Goal: Information Seeking & Learning: Learn about a topic

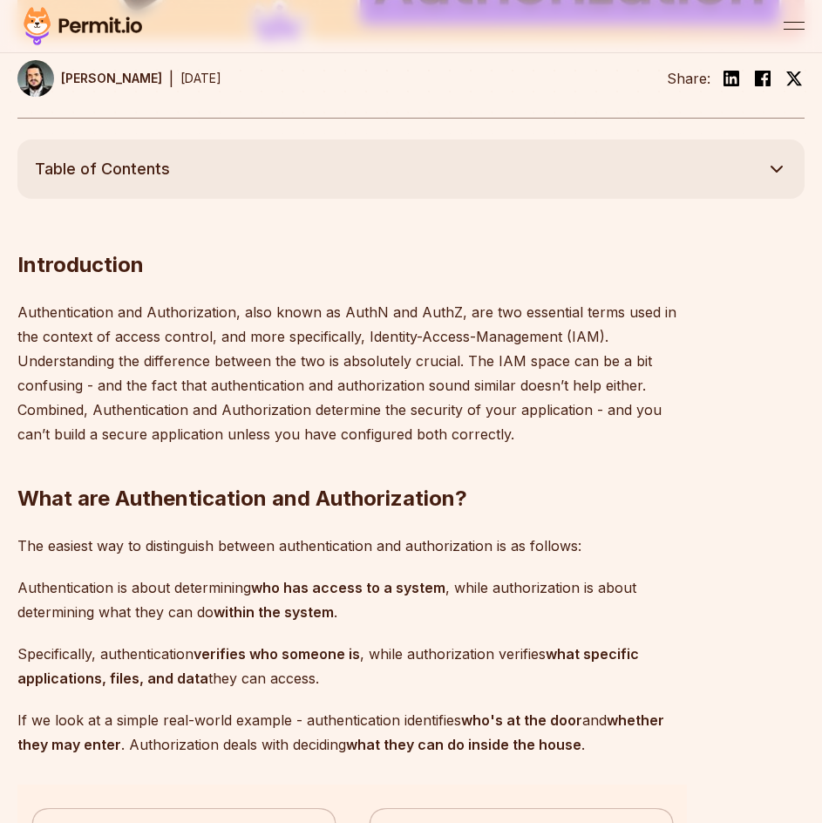
scroll to position [697, 0]
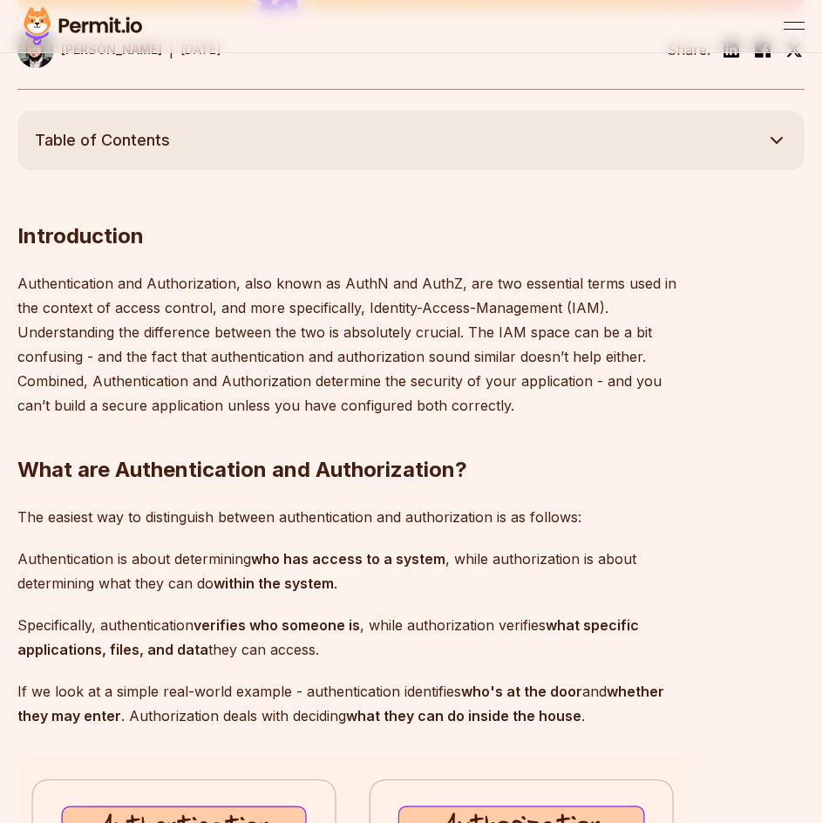
click at [363, 283] on p "Authentication and Authorization, also known as AuthN and AuthZ, are two essent…" at bounding box center [351, 344] width 669 height 146
click at [429, 282] on p "Authentication and Authorization, also known as AuthN and AuthZ, are two essent…" at bounding box center [351, 344] width 669 height 146
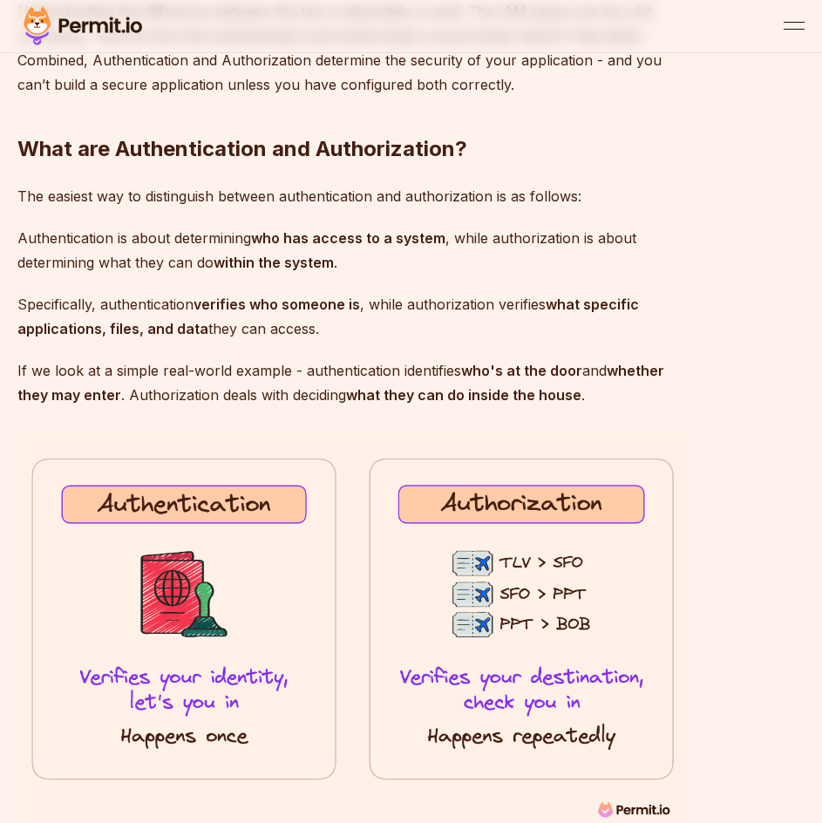
scroll to position [1046, 0]
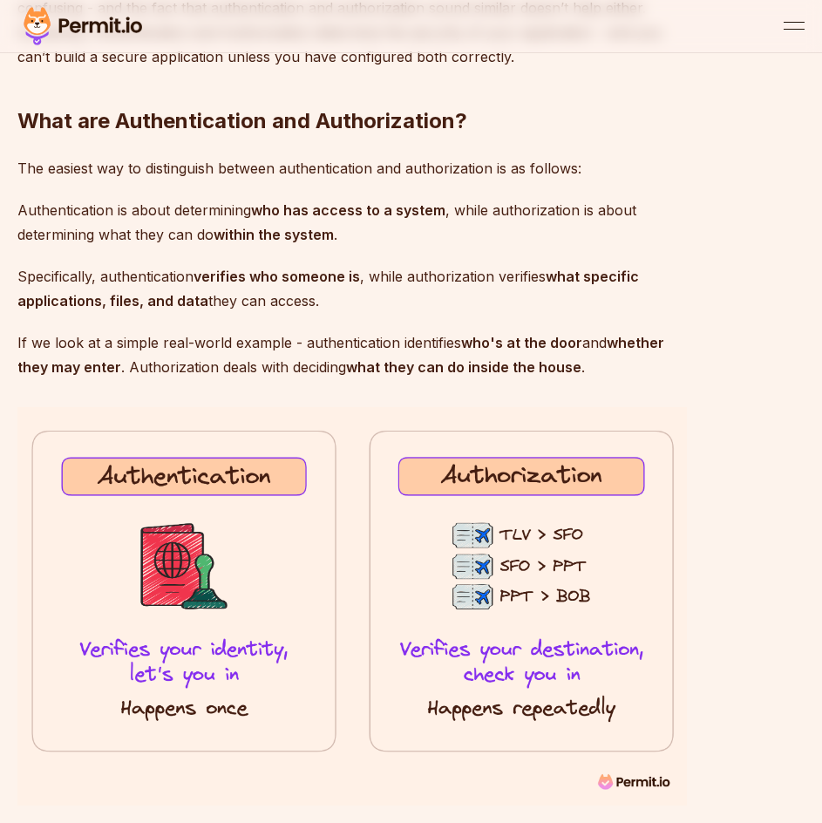
click at [205, 273] on strong "verifies who someone is" at bounding box center [277, 276] width 166 height 17
click at [135, 235] on p "Authentication is about determining who has access to a system , while authoriz…" at bounding box center [351, 222] width 669 height 49
drag, startPoint x: 117, startPoint y: 242, endPoint x: 264, endPoint y: 241, distance: 147.3
click at [264, 241] on p "Authentication is about determining who has access to a system , while authoriz…" at bounding box center [351, 222] width 669 height 49
click at [264, 241] on strong "within the system" at bounding box center [274, 234] width 120 height 17
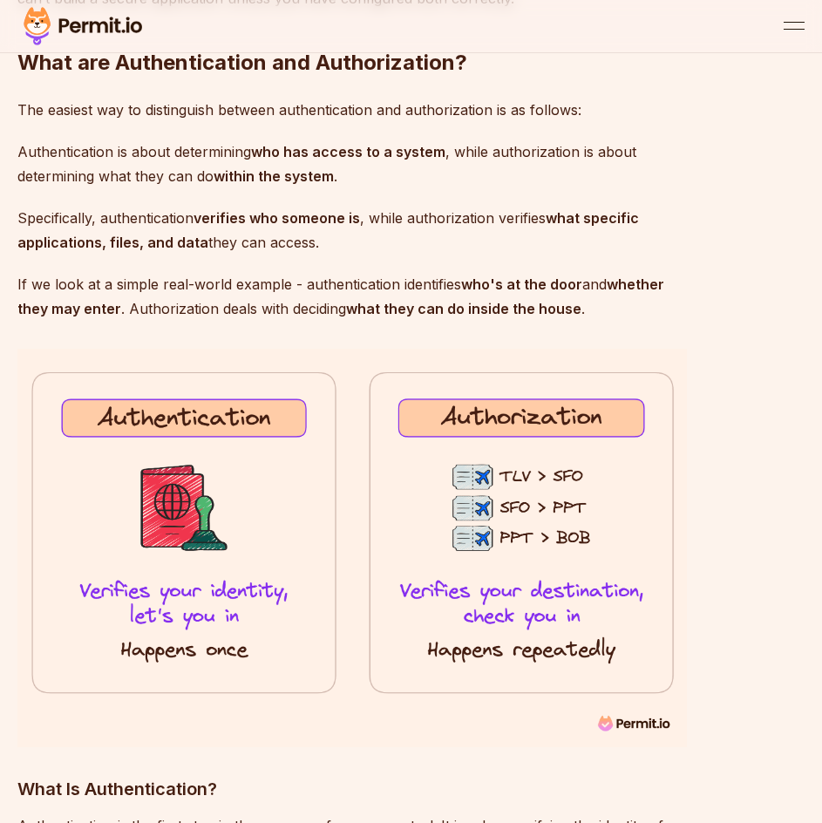
scroll to position [1133, 0]
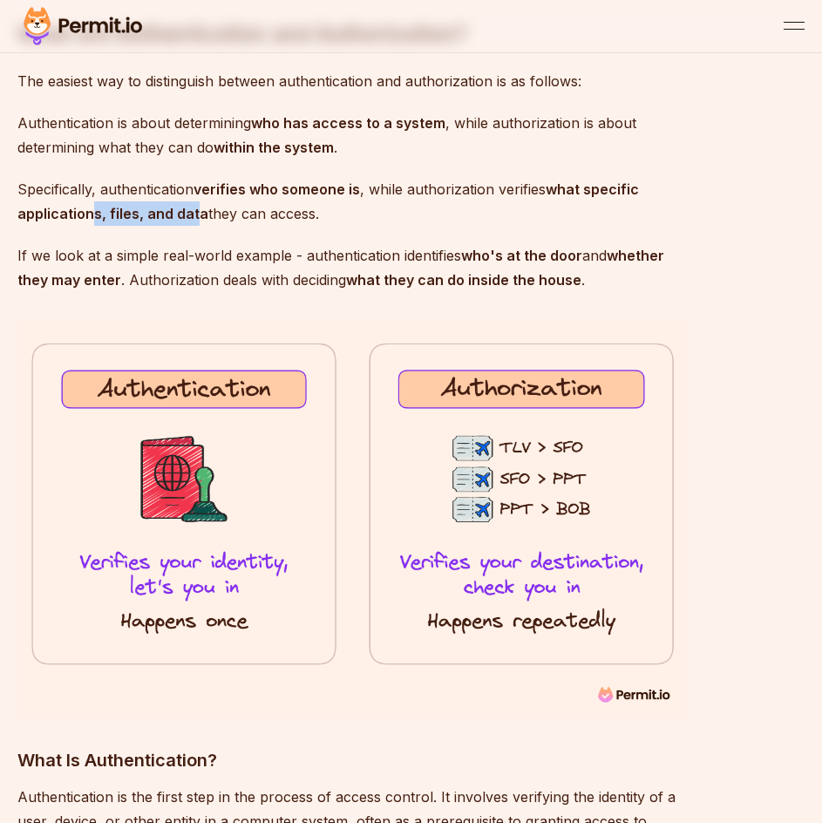
click at [200, 207] on strong "what specific applications, files, and data" at bounding box center [327, 201] width 621 height 42
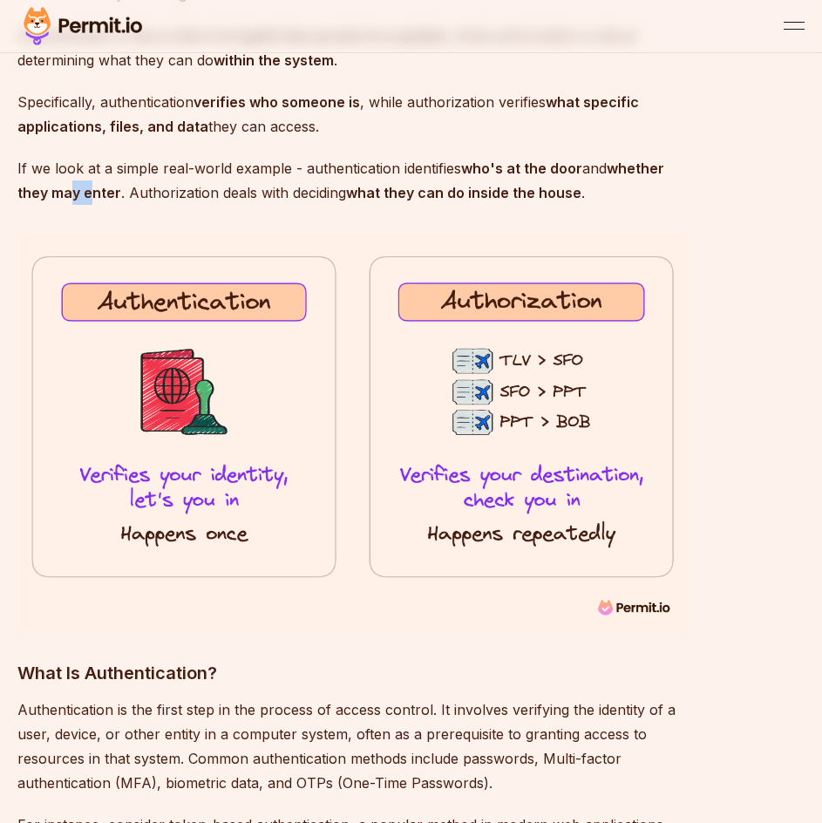
click at [95, 191] on strong "whether they may enter" at bounding box center [340, 181] width 647 height 42
click at [101, 191] on strong "whether they may enter" at bounding box center [340, 181] width 647 height 42
drag, startPoint x: 263, startPoint y: 196, endPoint x: 340, endPoint y: 187, distance: 77.2
click at [340, 187] on p "If we look at a simple real-world example - authentication identifies who's at …" at bounding box center [351, 180] width 669 height 49
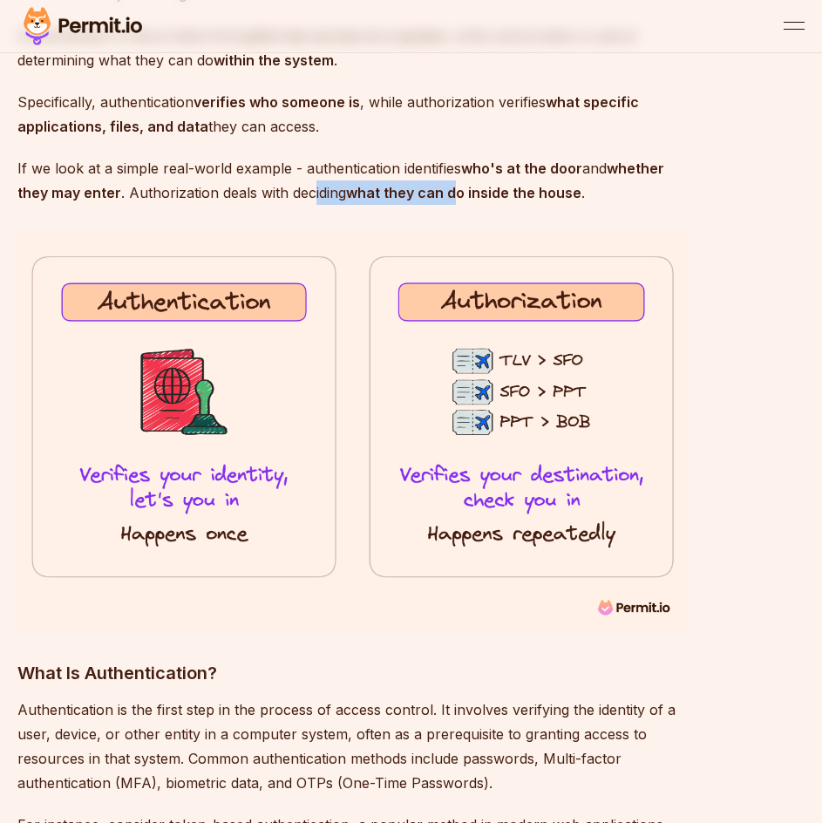
drag, startPoint x: 309, startPoint y: 186, endPoint x: 490, endPoint y: 182, distance: 180.5
click at [484, 182] on p "If we look at a simple real-world example - authentication identifies who's at …" at bounding box center [351, 180] width 669 height 49
click at [574, 180] on p "If we look at a simple real-world example - authentication identifies who's at …" at bounding box center [351, 180] width 669 height 49
drag, startPoint x: 531, startPoint y: 195, endPoint x: 587, endPoint y: 196, distance: 55.8
click at [586, 196] on p "If we look at a simple real-world example - authentication identifies who's at …" at bounding box center [351, 180] width 669 height 49
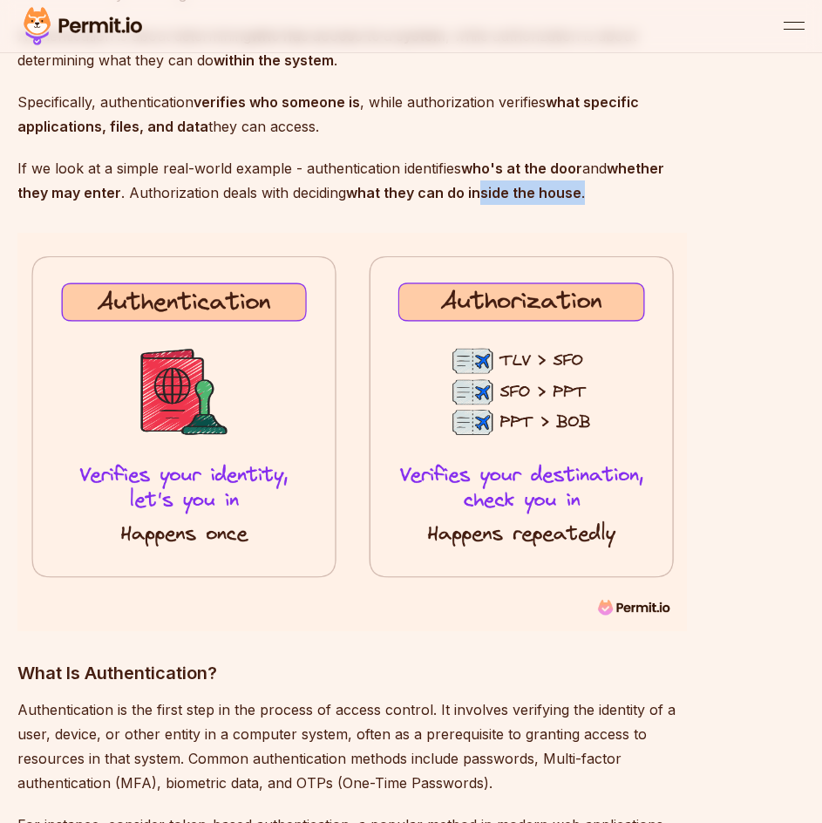
click at [587, 196] on p "If we look at a simple real-world example - authentication identifies who's at …" at bounding box center [351, 180] width 669 height 49
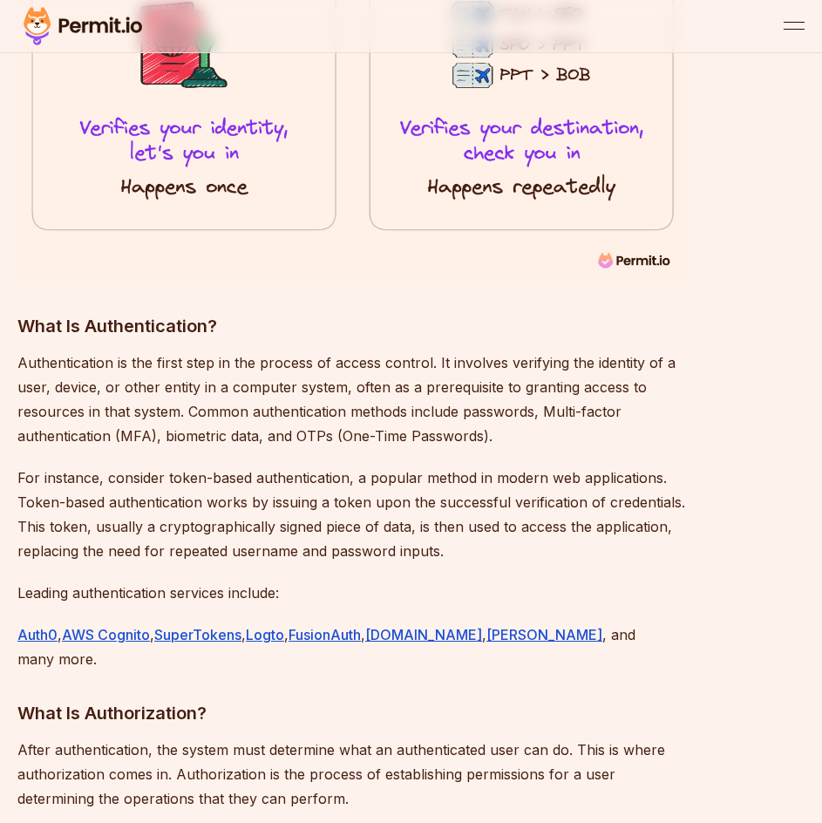
scroll to position [1569, 0]
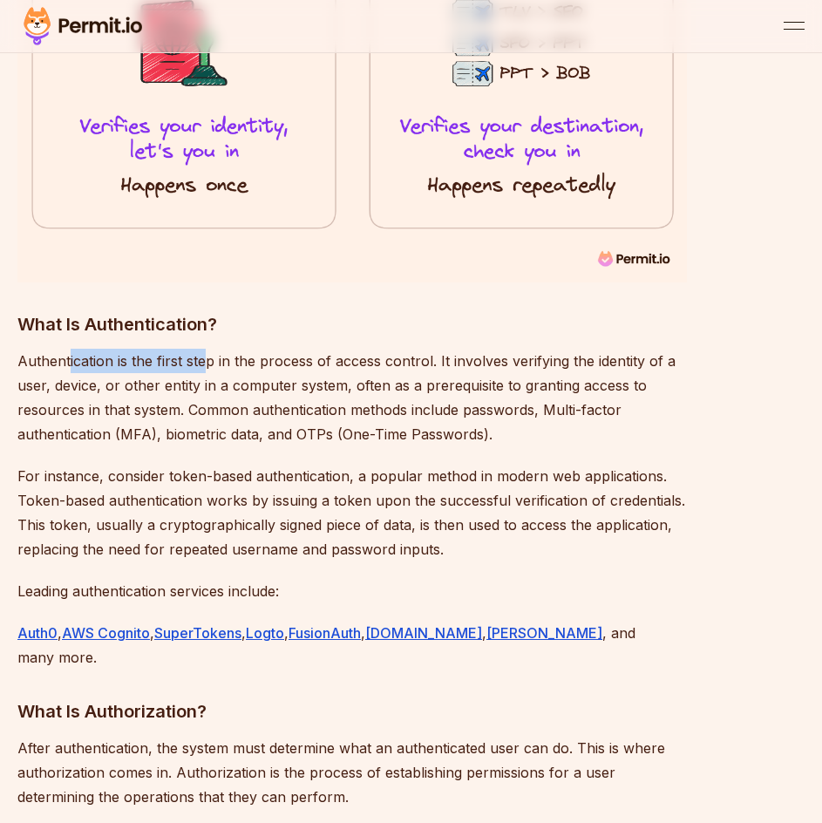
drag, startPoint x: 191, startPoint y: 363, endPoint x: 207, endPoint y: 363, distance: 16.6
click at [206, 363] on p "Authentication is the first step in the process of access control. It involves …" at bounding box center [351, 398] width 669 height 98
click at [207, 363] on p "Authentication is the first step in the process of access control. It involves …" at bounding box center [351, 398] width 669 height 98
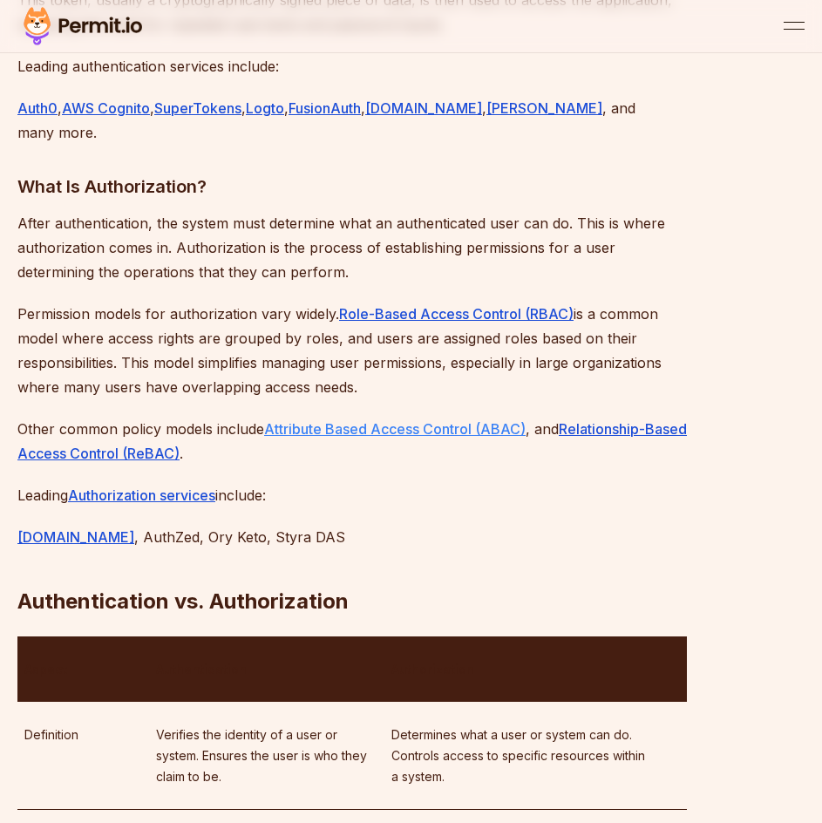
scroll to position [2092, 0]
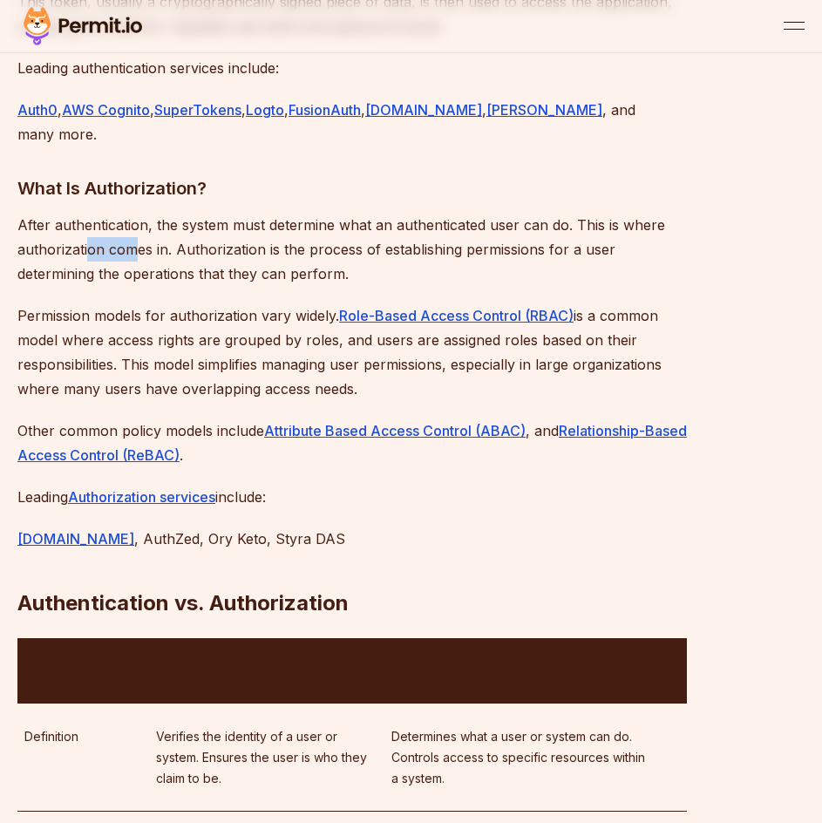
drag, startPoint x: 119, startPoint y: 224, endPoint x: 144, endPoint y: 224, distance: 24.4
click at [144, 224] on p "After authentication, the system must determine what an authenticated user can …" at bounding box center [351, 249] width 669 height 73
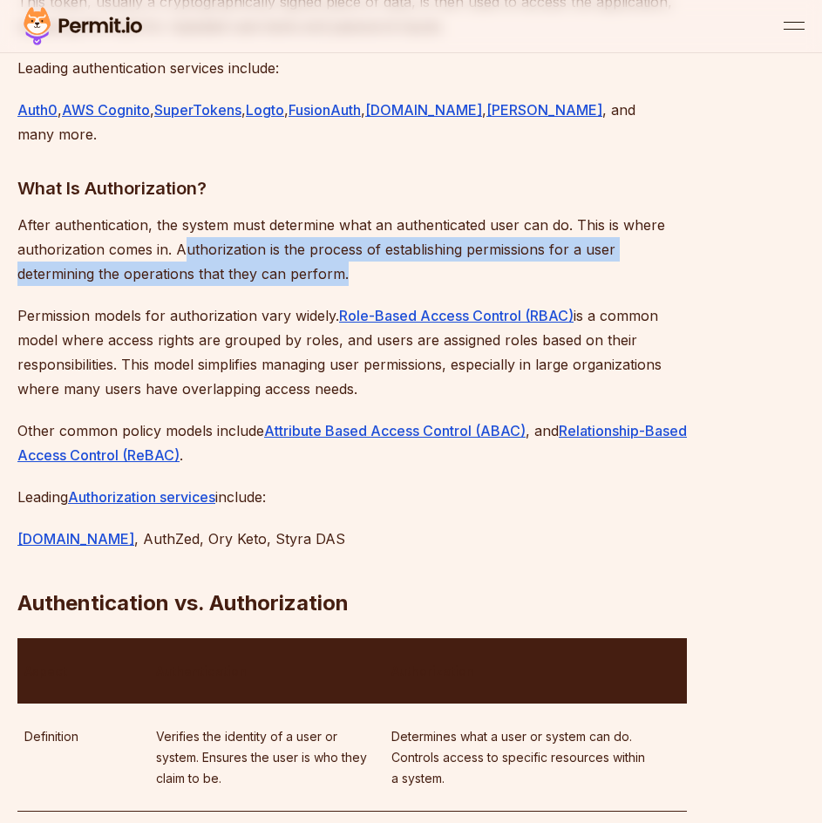
drag, startPoint x: 270, startPoint y: 233, endPoint x: 413, endPoint y: 240, distance: 143.1
click at [413, 240] on p "After authentication, the system must determine what an authenticated user can …" at bounding box center [351, 249] width 669 height 73
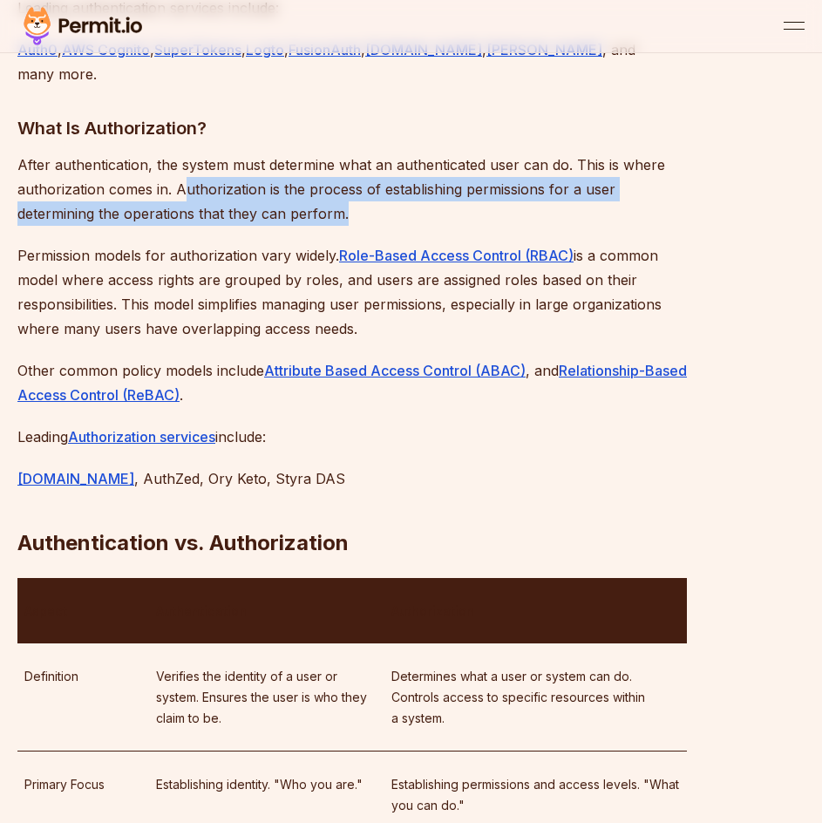
scroll to position [2179, 0]
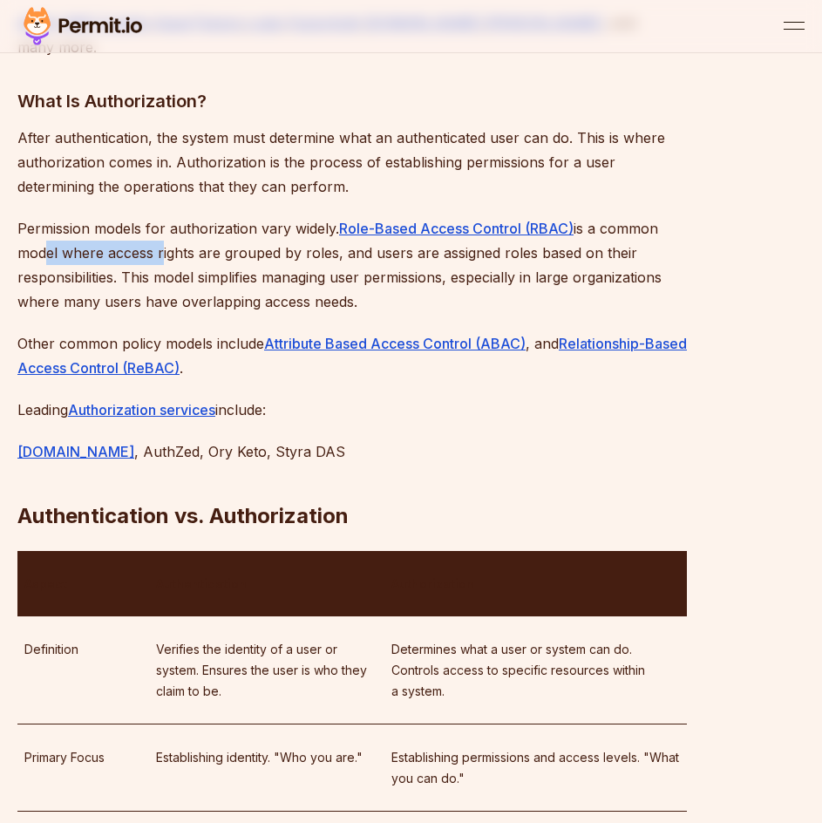
drag, startPoint x: 54, startPoint y: 236, endPoint x: 160, endPoint y: 227, distance: 105.9
click at [160, 227] on p "Permission models for authorization vary widely. Role-Based Access Control (RBA…" at bounding box center [351, 265] width 669 height 98
click at [300, 234] on p "Permission models for authorization vary widely. Role-Based Access Control (RBA…" at bounding box center [351, 265] width 669 height 98
click at [319, 228] on p "Permission models for authorization vary widely. Role-Based Access Control (RBA…" at bounding box center [351, 265] width 669 height 98
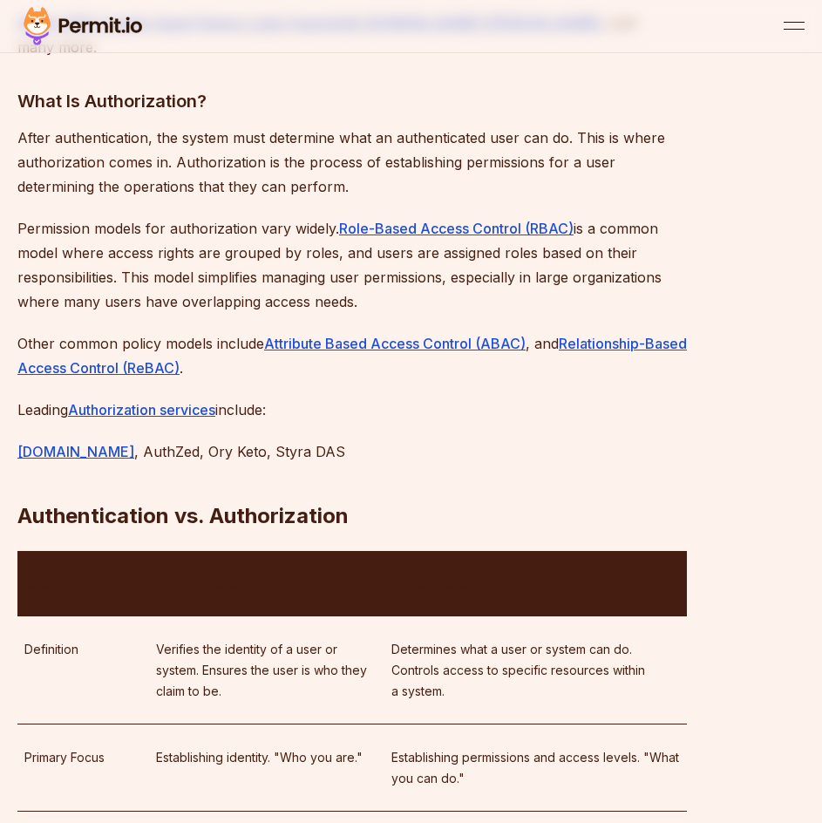
drag, startPoint x: 127, startPoint y: 249, endPoint x: 434, endPoint y: 272, distance: 307.7
click at [434, 272] on p "Permission models for authorization vary widely. Role-Based Access Control (RBA…" at bounding box center [351, 265] width 669 height 98
click at [428, 272] on p "Permission models for authorization vary widely. Role-Based Access Control (RBA…" at bounding box center [351, 265] width 669 height 98
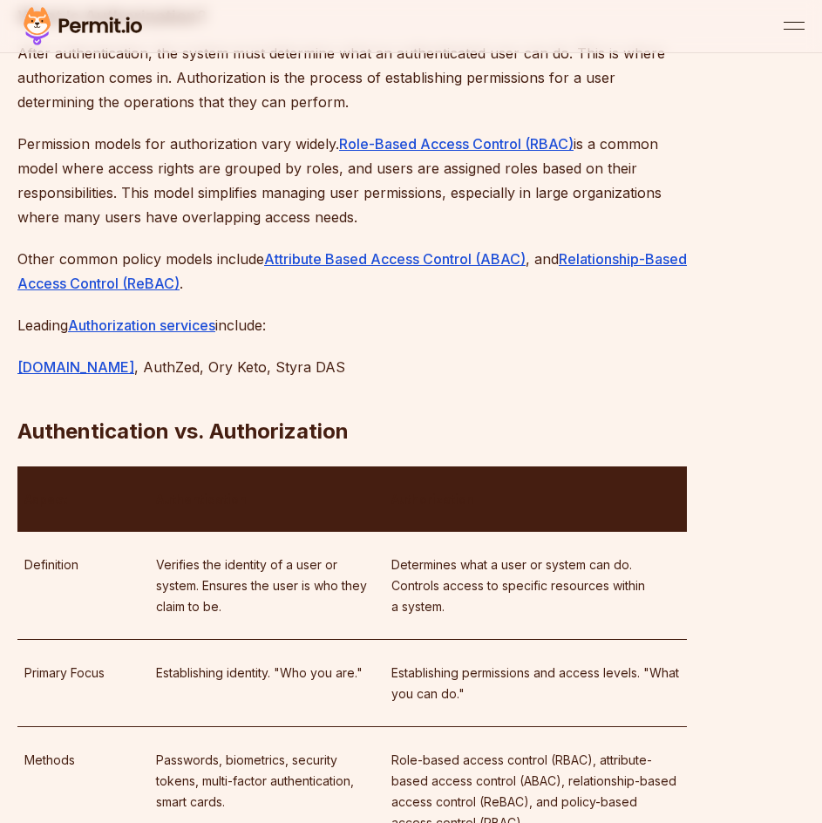
scroll to position [2266, 0]
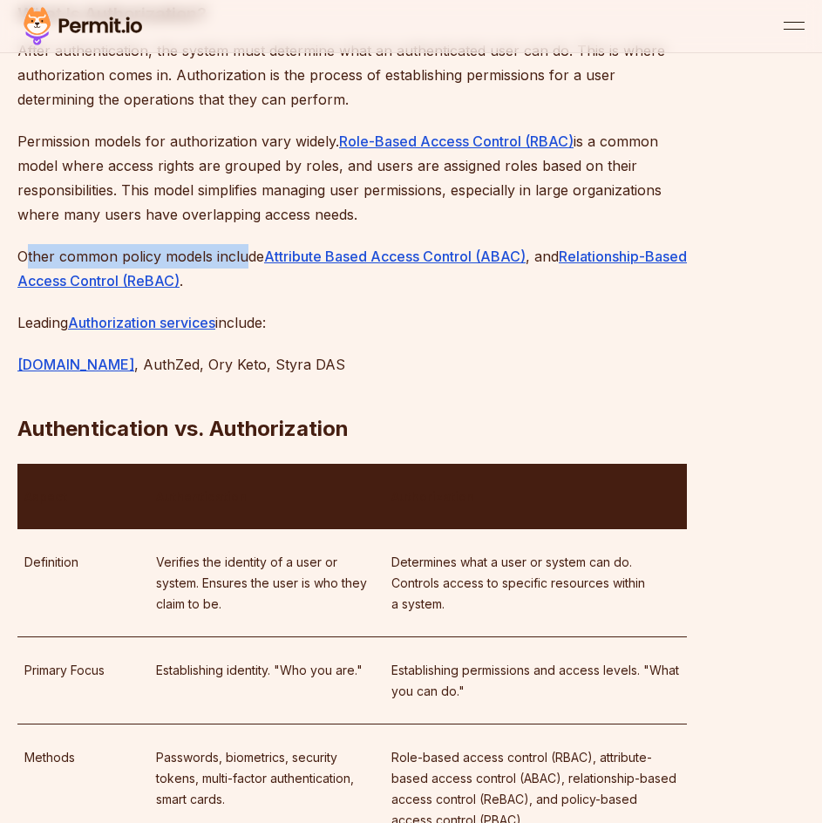
drag, startPoint x: 27, startPoint y: 232, endPoint x: 246, endPoint y: 219, distance: 219.2
click at [246, 219] on div "Introduction Authentication and Authorization, also known as AuthN and AuthZ, a…" at bounding box center [351, 755] width 669 height 4246
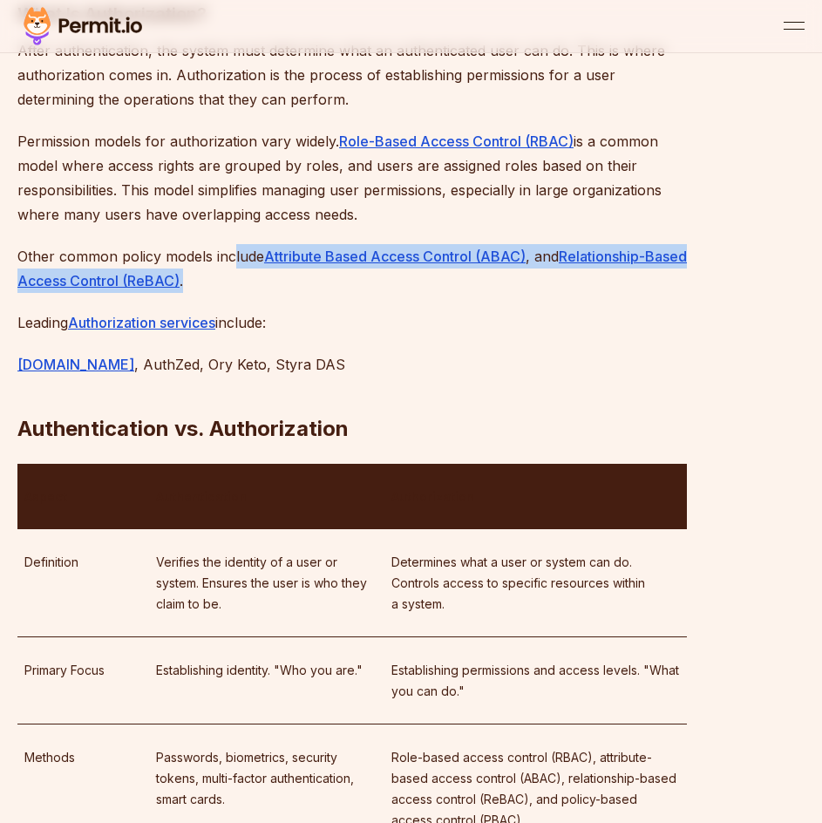
drag, startPoint x: 234, startPoint y: 230, endPoint x: 289, endPoint y: 259, distance: 62.0
click at [289, 259] on p "Other common policy models include Attribute Based Access Control (ABAC) , and …" at bounding box center [351, 268] width 669 height 49
drag, startPoint x: 286, startPoint y: 260, endPoint x: 232, endPoint y: 222, distance: 65.8
click at [261, 244] on p "Other common policy models include Attribute Based Access Control (ABAC) , and …" at bounding box center [351, 268] width 669 height 49
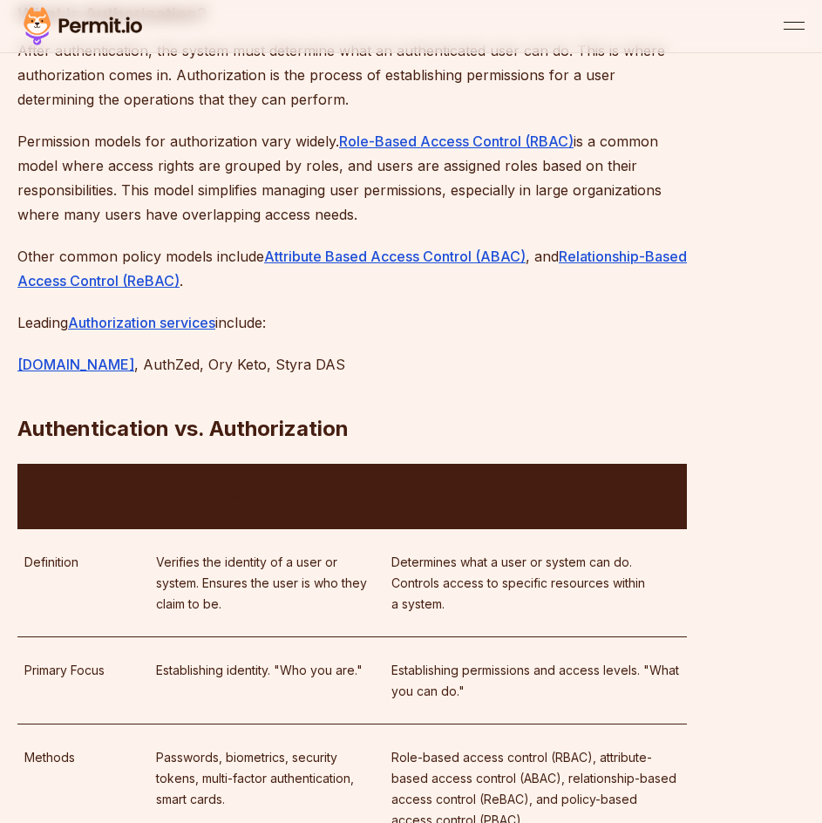
click at [232, 244] on p "Other common policy models include Attribute Based Access Control (ABAC) , and …" at bounding box center [351, 268] width 669 height 49
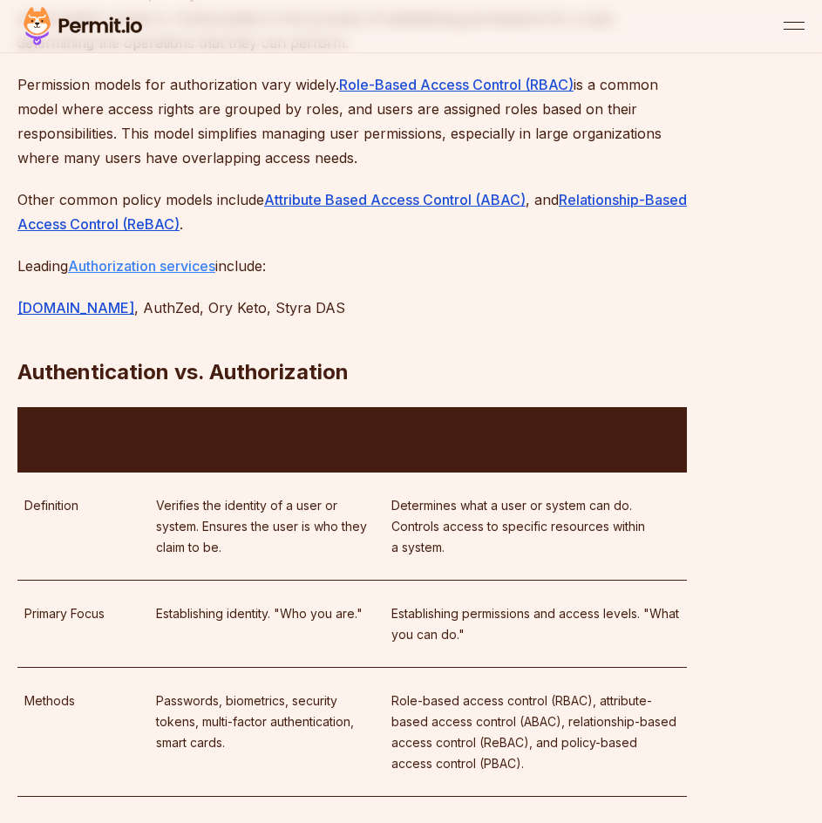
scroll to position [2353, 0]
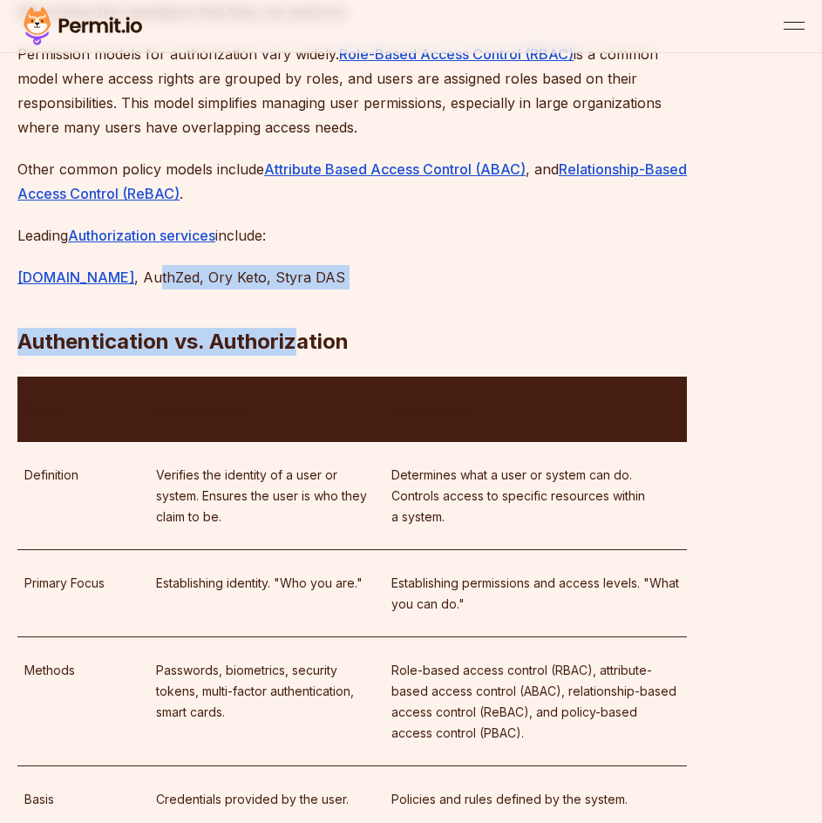
drag, startPoint x: 114, startPoint y: 251, endPoint x: 297, endPoint y: 243, distance: 183.2
click at [296, 243] on div "Introduction Authentication and Authorization, also known as AuthN and AuthZ, a…" at bounding box center [351, 668] width 669 height 4246
click at [298, 258] on h2 "Authentication vs. Authorization" at bounding box center [351, 307] width 669 height 98
click at [283, 258] on h2 "Authentication vs. Authorization" at bounding box center [351, 307] width 669 height 98
drag, startPoint x: 303, startPoint y: 250, endPoint x: 102, endPoint y: 251, distance: 201.3
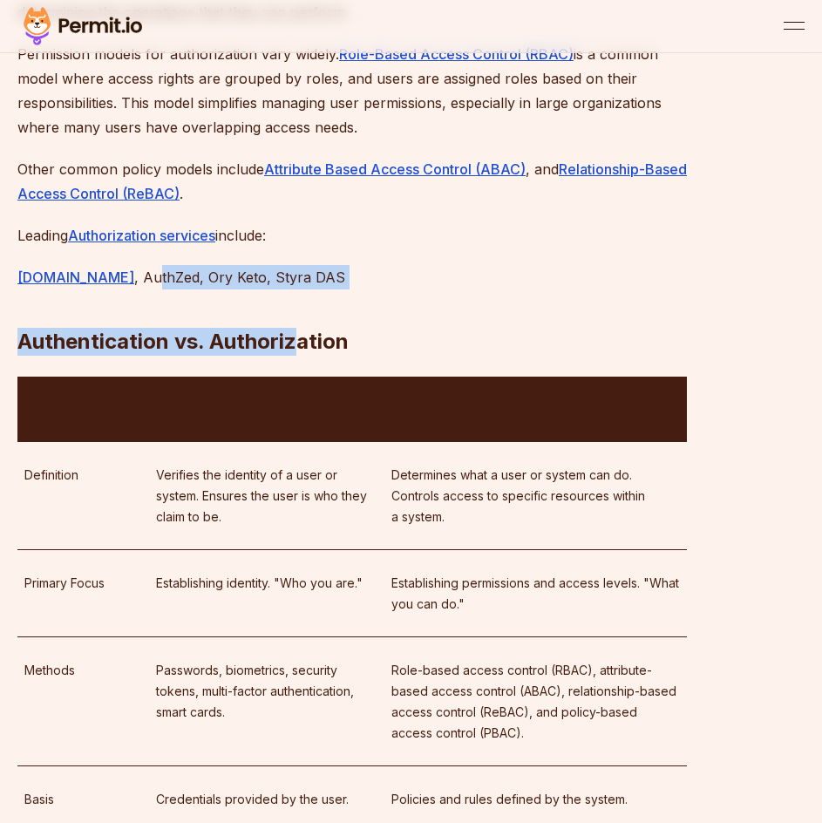
click at [102, 251] on div "Introduction Authentication and Authorization, also known as AuthN and AuthZ, a…" at bounding box center [351, 668] width 669 height 4246
click at [102, 265] on p "[DOMAIN_NAME] , AuthZed, Ory Keto, Styra DAS" at bounding box center [351, 277] width 669 height 24
drag, startPoint x: 95, startPoint y: 252, endPoint x: 309, endPoint y: 251, distance: 214.4
click at [309, 251] on div "Introduction Authentication and Authorization, also known as AuthN and AuthZ, a…" at bounding box center [351, 668] width 669 height 4246
click at [309, 258] on h2 "Authentication vs. Authorization" at bounding box center [351, 307] width 669 height 98
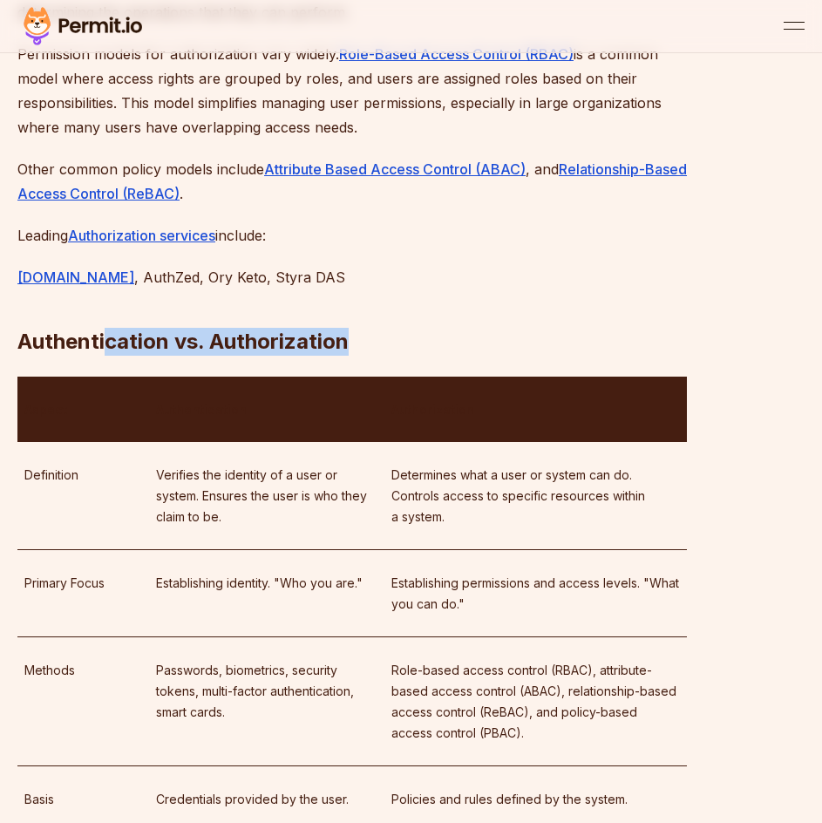
drag, startPoint x: 349, startPoint y: 292, endPoint x: 98, endPoint y: 247, distance: 254.2
click at [103, 259] on div "Introduction Authentication and Authorization, also known as AuthN and AuthZ, a…" at bounding box center [351, 668] width 669 height 4246
click at [98, 265] on p "[DOMAIN_NAME] , AuthZed, Ory Keto, Styra DAS" at bounding box center [351, 277] width 669 height 24
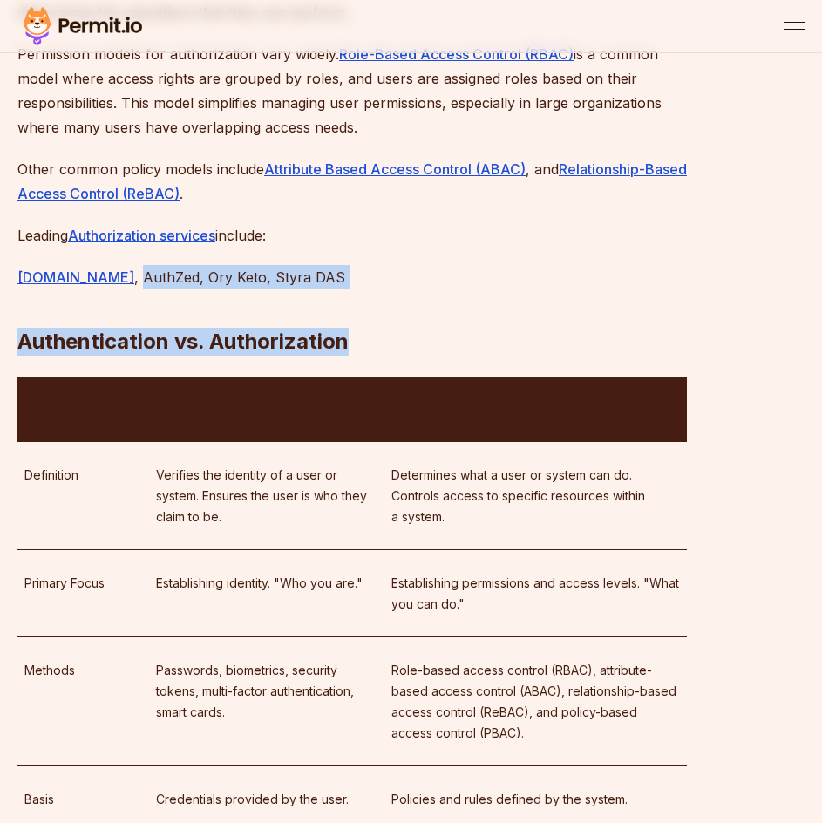
drag, startPoint x: 98, startPoint y: 247, endPoint x: 335, endPoint y: 282, distance: 238.9
click at [335, 282] on div "Introduction Authentication and Authorization, also known as AuthN and AuthZ, a…" at bounding box center [351, 668] width 669 height 4246
click at [335, 282] on h2 "Authentication vs. Authorization" at bounding box center [351, 307] width 669 height 98
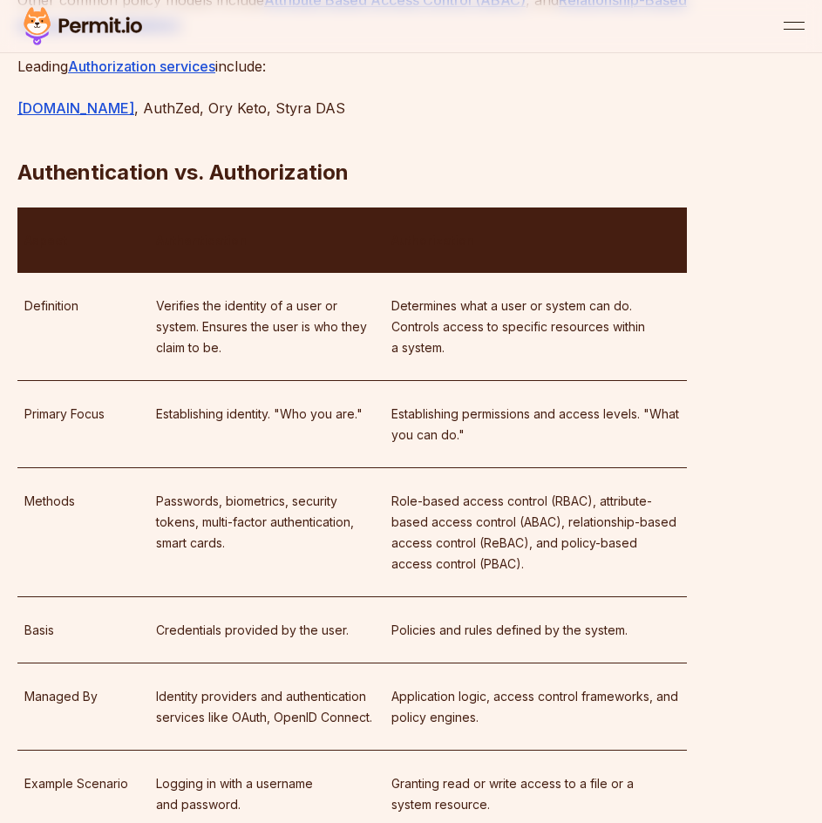
scroll to position [2528, 0]
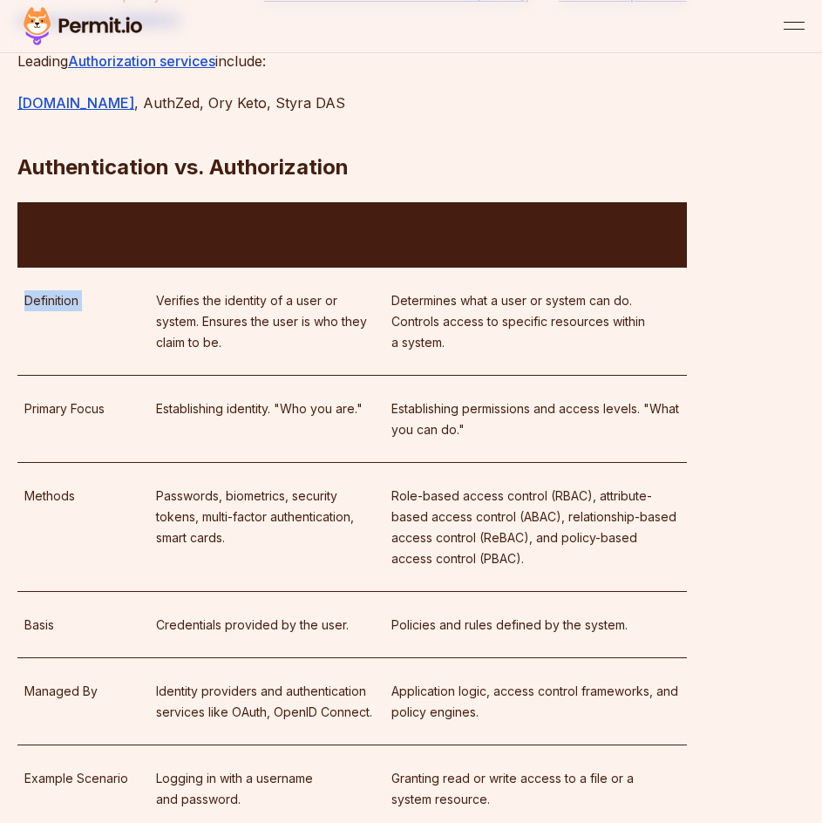
drag, startPoint x: 92, startPoint y: 278, endPoint x: 164, endPoint y: 285, distance: 71.8
click at [160, 285] on tr "Definition Verifies the identity of a user or system. Ensures the user is who t…" at bounding box center [351, 322] width 669 height 108
click at [167, 290] on p "Verifies the identity of a user or system. Ensures the user is who they claim t…" at bounding box center [266, 321] width 221 height 63
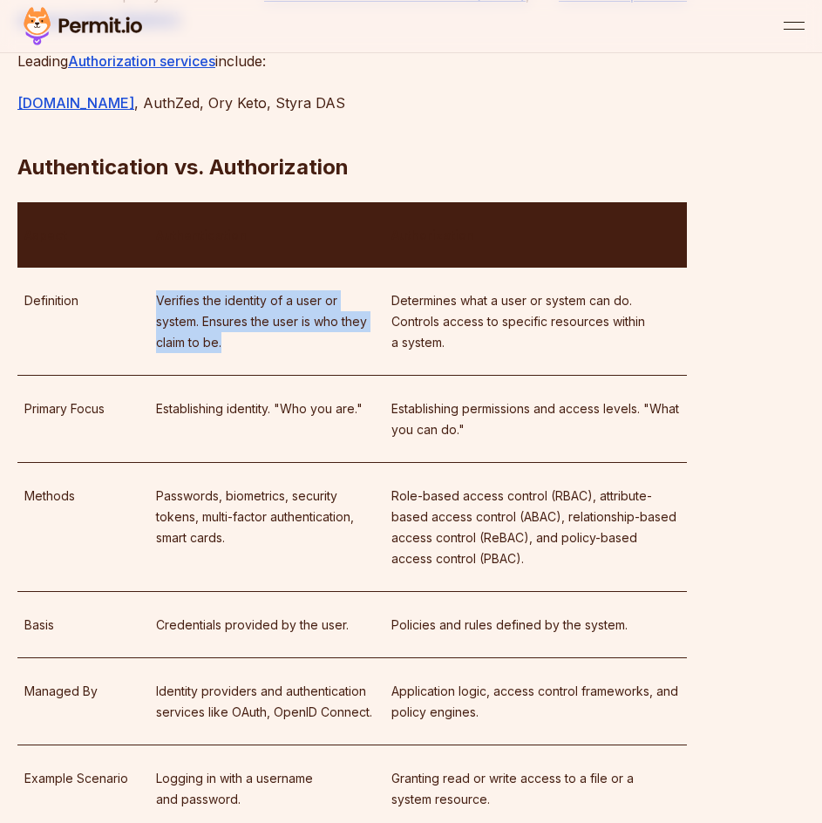
drag, startPoint x: 158, startPoint y: 271, endPoint x: 279, endPoint y: 319, distance: 130.3
click at [279, 319] on p "Verifies the identity of a user or system. Ensures the user is who they claim t…" at bounding box center [266, 321] width 221 height 63
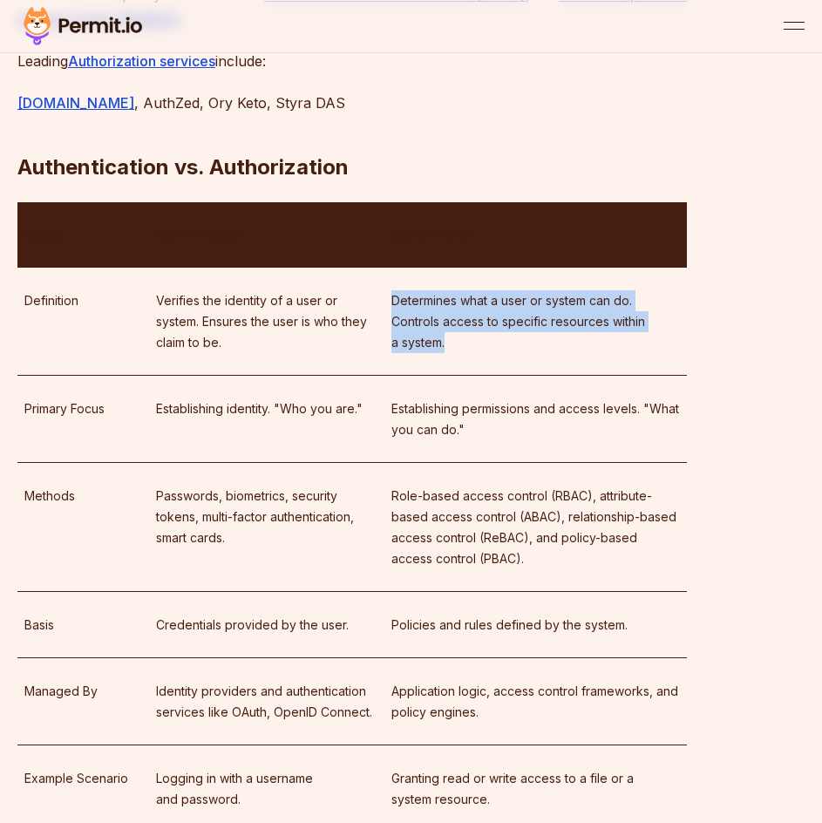
drag, startPoint x: 430, startPoint y: 282, endPoint x: 514, endPoint y: 329, distance: 96.3
click at [514, 329] on td "Determines what a user or system can do. Controls access to specific resources …" at bounding box center [535, 322] width 302 height 108
click at [513, 328] on td "Determines what a user or system can do. Controls access to specific resources …" at bounding box center [535, 322] width 302 height 108
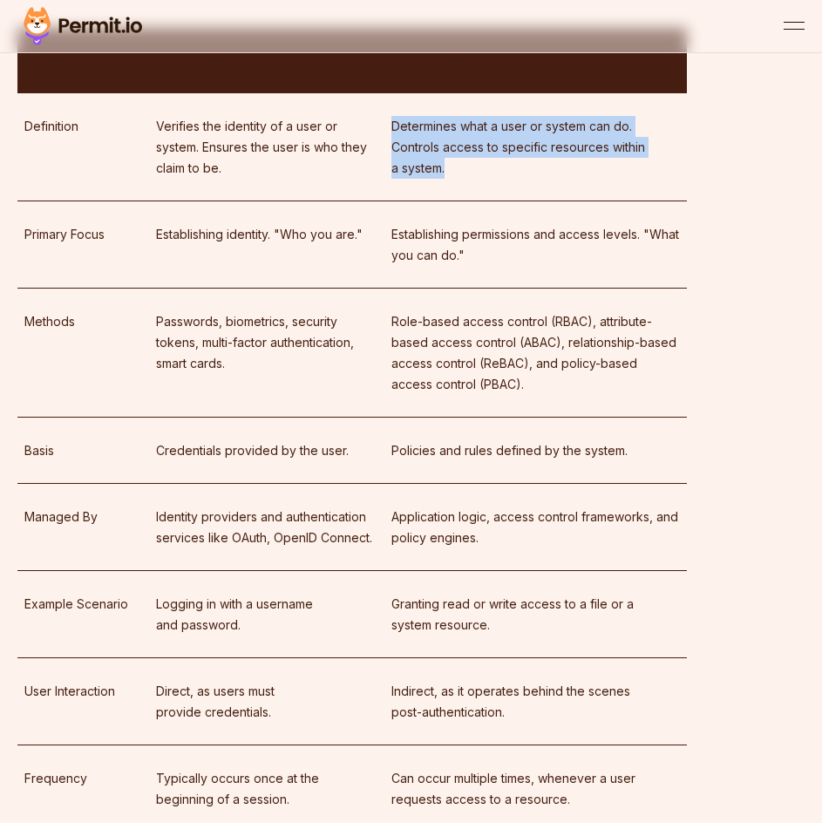
scroll to position [2615, 0]
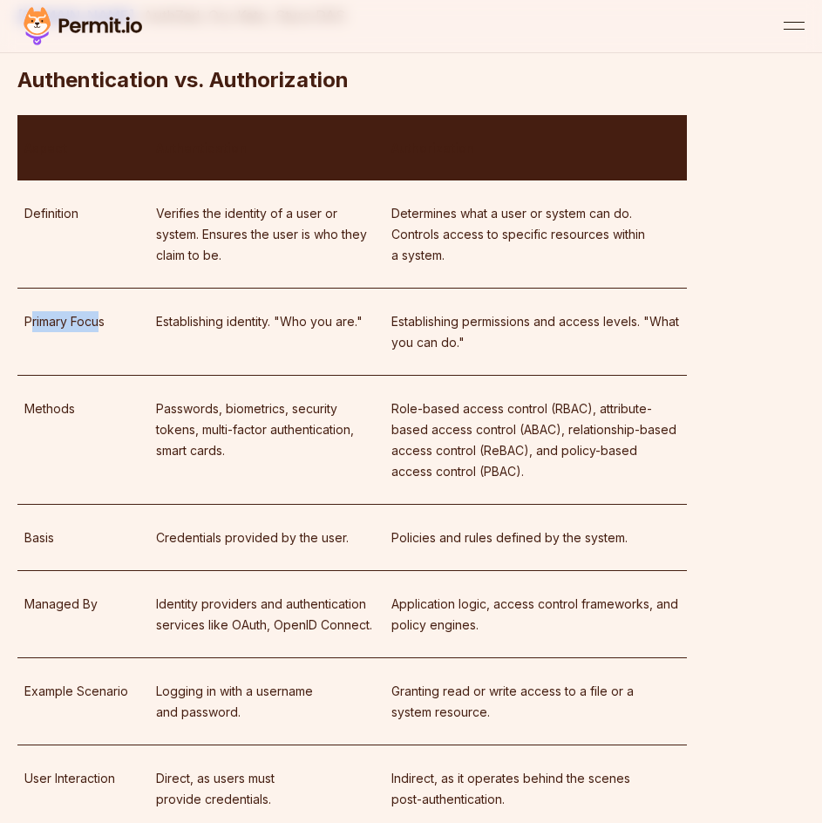
drag, startPoint x: 34, startPoint y: 297, endPoint x: 108, endPoint y: 301, distance: 74.2
click at [106, 311] on p "Primary Focus" at bounding box center [83, 321] width 118 height 21
drag, startPoint x: 108, startPoint y: 301, endPoint x: 127, endPoint y: 300, distance: 19.2
click at [106, 311] on p "Primary Focus" at bounding box center [83, 321] width 118 height 21
click at [146, 295] on td "Primary Focus" at bounding box center [83, 332] width 132 height 87
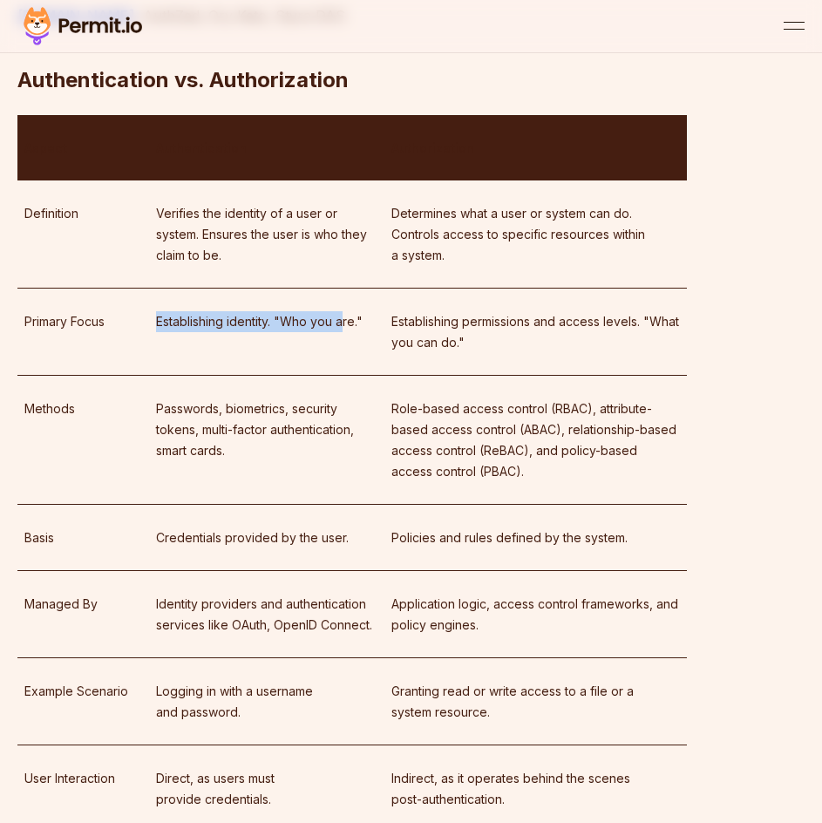
drag, startPoint x: 172, startPoint y: 289, endPoint x: 370, endPoint y: 301, distance: 198.2
click at [357, 311] on p "Establishing identity. "Who you are."" at bounding box center [266, 321] width 221 height 21
click at [370, 311] on p "Establishing identity. "Who you are."" at bounding box center [266, 321] width 221 height 21
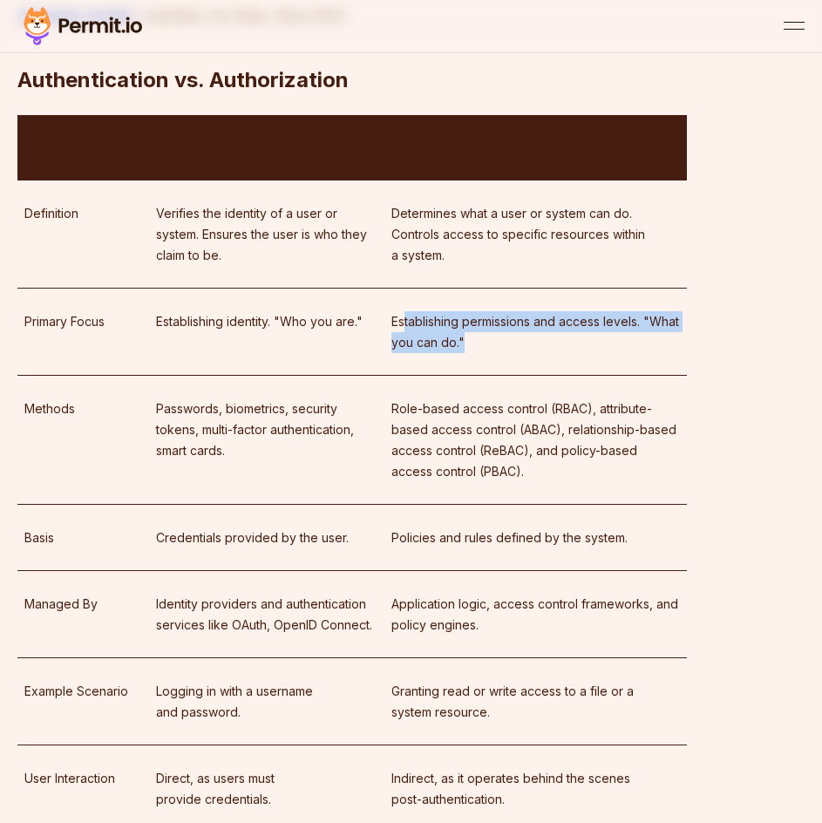
drag, startPoint x: 462, startPoint y: 309, endPoint x: 584, endPoint y: 320, distance: 122.5
click at [584, 320] on p "Establishing permissions and access levels. "What you can do."" at bounding box center [535, 332] width 289 height 42
click at [586, 320] on p "Establishing permissions and access levels. "What you can do."" at bounding box center [535, 332] width 289 height 42
drag, startPoint x: 518, startPoint y: 311, endPoint x: 377, endPoint y: 295, distance: 141.2
click at [377, 295] on tr "Primary Focus Establishing identity. "Who you are." Establishing permissions an…" at bounding box center [351, 332] width 669 height 87
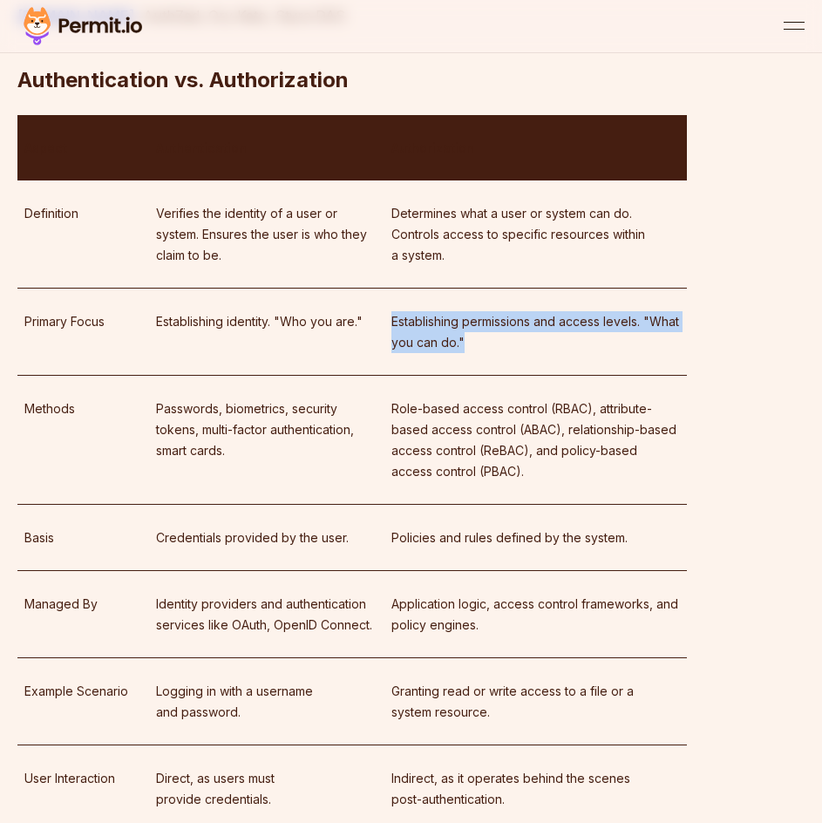
click at [377, 295] on td "Establishing identity. "Who you are."" at bounding box center [266, 332] width 235 height 87
click at [48, 398] on p "Methods" at bounding box center [83, 408] width 118 height 21
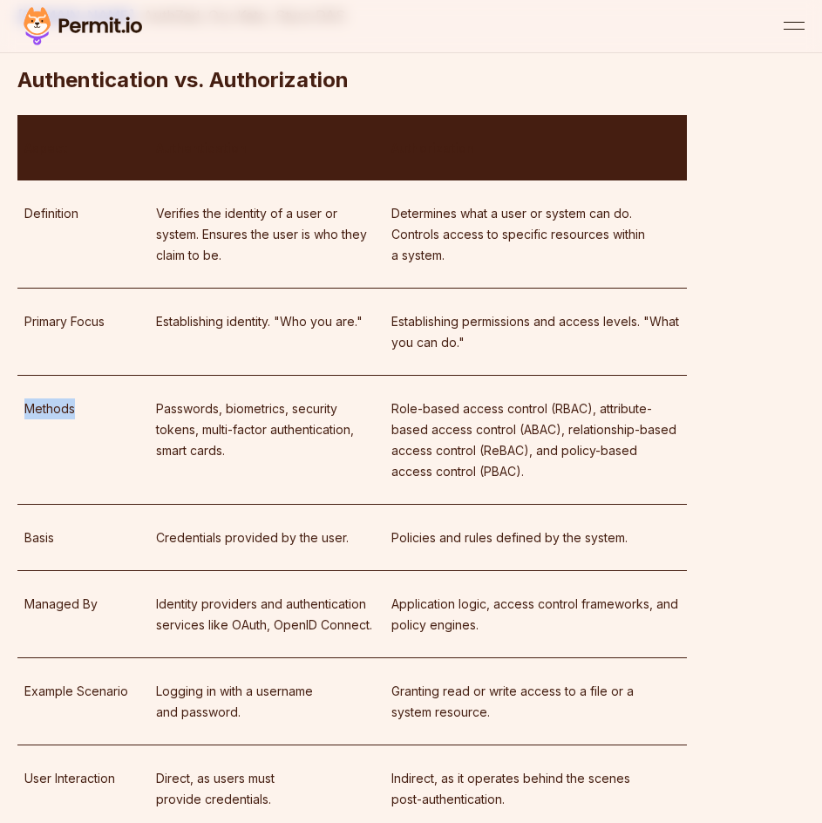
click at [48, 398] on p "Methods" at bounding box center [83, 408] width 118 height 21
click at [107, 398] on p "Methods" at bounding box center [83, 408] width 118 height 21
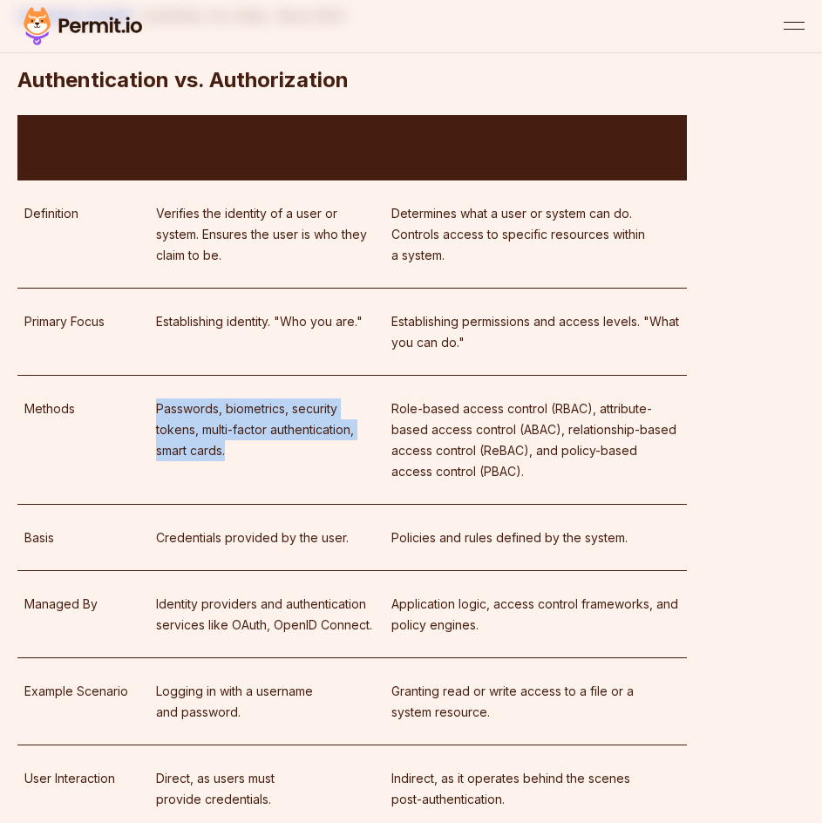
drag, startPoint x: 143, startPoint y: 376, endPoint x: 317, endPoint y: 430, distance: 182.5
click at [317, 430] on tr "Methods Passwords, biometrics, security tokens, multi-factor authentication, sm…" at bounding box center [351, 440] width 669 height 129
click at [317, 430] on p "Passwords, biometrics, security tokens, multi-factor authentication, smart card…" at bounding box center [266, 429] width 221 height 63
drag, startPoint x: 139, startPoint y: 372, endPoint x: 280, endPoint y: 436, distance: 154.9
click at [279, 435] on tr "Methods Passwords, biometrics, security tokens, multi-factor authentication, sm…" at bounding box center [351, 440] width 669 height 129
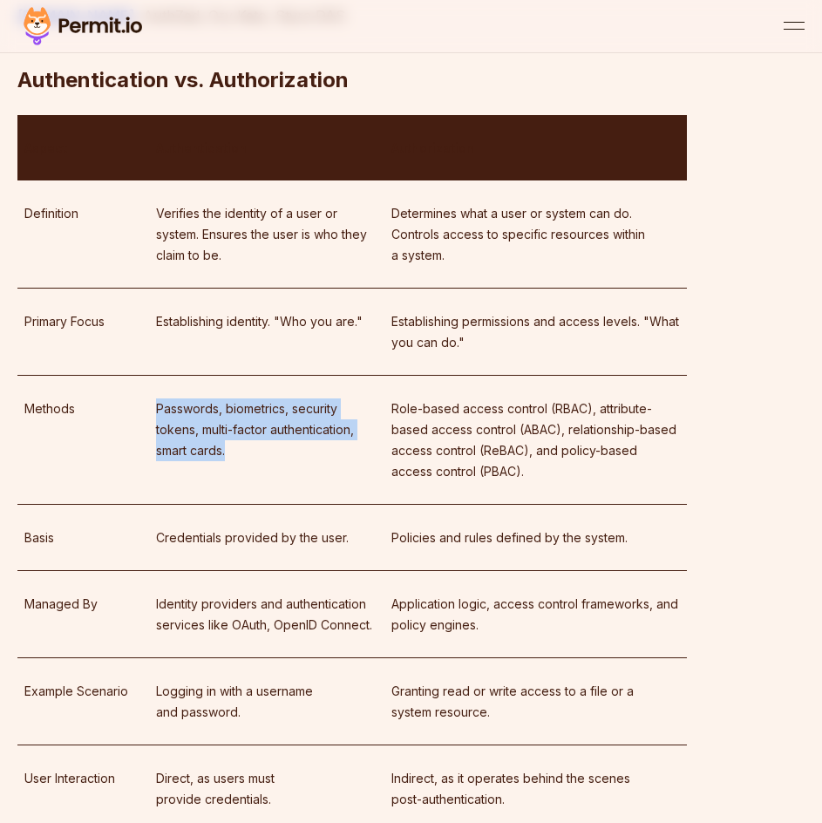
click at [280, 437] on td "Passwords, biometrics, security tokens, multi-factor authentication, smart card…" at bounding box center [266, 440] width 235 height 129
drag, startPoint x: 248, startPoint y: 418, endPoint x: 168, endPoint y: 382, distance: 87.8
click at [169, 398] on p "Passwords, biometrics, security tokens, multi-factor authentication, smart card…" at bounding box center [266, 429] width 221 height 63
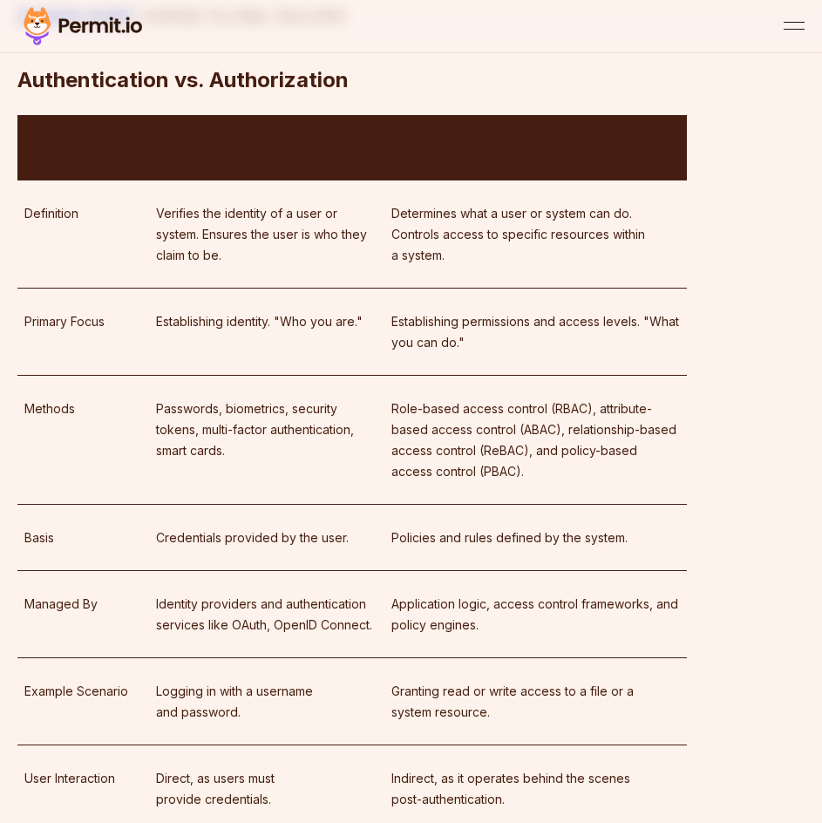
click at [163, 398] on p "Passwords, biometrics, security tokens, multi-factor authentication, smart card…" at bounding box center [266, 429] width 221 height 63
click at [40, 398] on p "Methods" at bounding box center [83, 408] width 118 height 21
click at [127, 398] on p "Methods" at bounding box center [83, 408] width 118 height 21
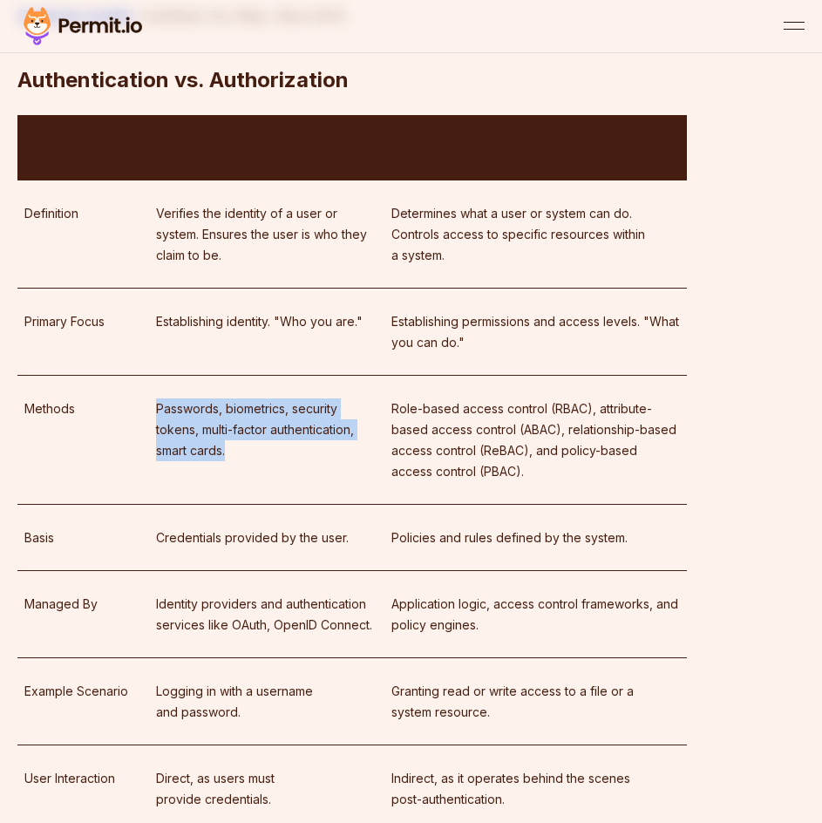
drag, startPoint x: 146, startPoint y: 390, endPoint x: 252, endPoint y: 429, distance: 113.3
click at [254, 430] on tr "Methods Passwords, biometrics, security tokens, multi-factor authentication, sm…" at bounding box center [351, 440] width 669 height 129
click at [249, 429] on p "Passwords, biometrics, security tokens, multi-factor authentication, smart card…" at bounding box center [266, 429] width 221 height 63
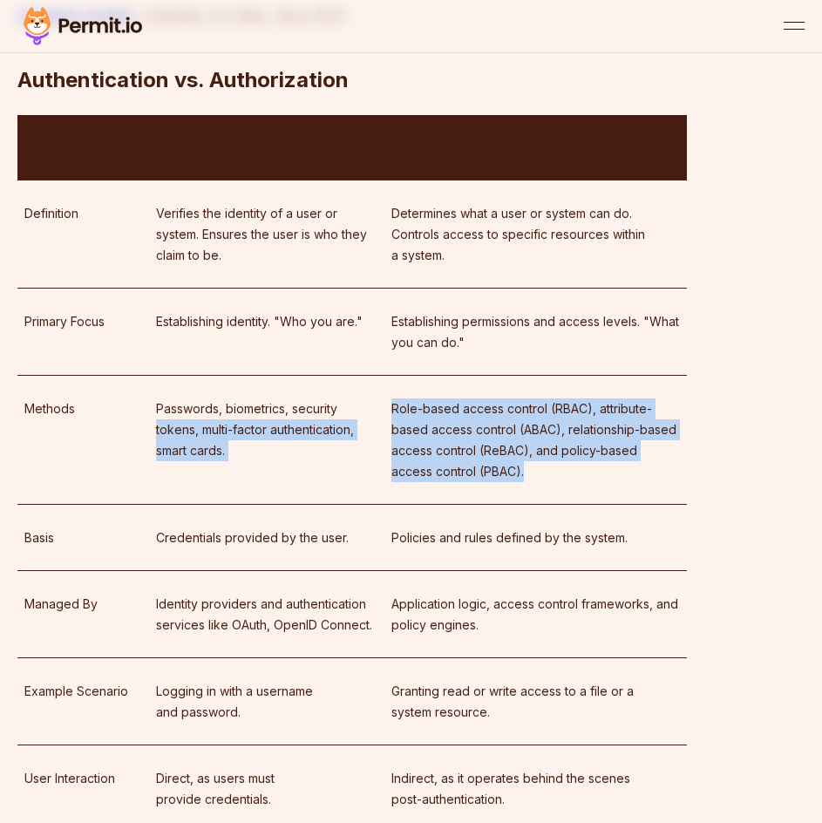
drag, startPoint x: 411, startPoint y: 384, endPoint x: 530, endPoint y: 445, distance: 133.7
click at [530, 445] on tr "Methods Passwords, biometrics, security tokens, multi-factor authentication, sm…" at bounding box center [351, 440] width 669 height 129
click at [530, 445] on p "Role-based access control (RBAC), attribute-based access control (ABAC), relati…" at bounding box center [535, 440] width 289 height 84
drag, startPoint x: 452, startPoint y: 408, endPoint x: 386, endPoint y: 370, distance: 75.4
click at [386, 376] on td "Role-based access control (RBAC), attribute-based access control (ABAC), relati…" at bounding box center [535, 440] width 302 height 129
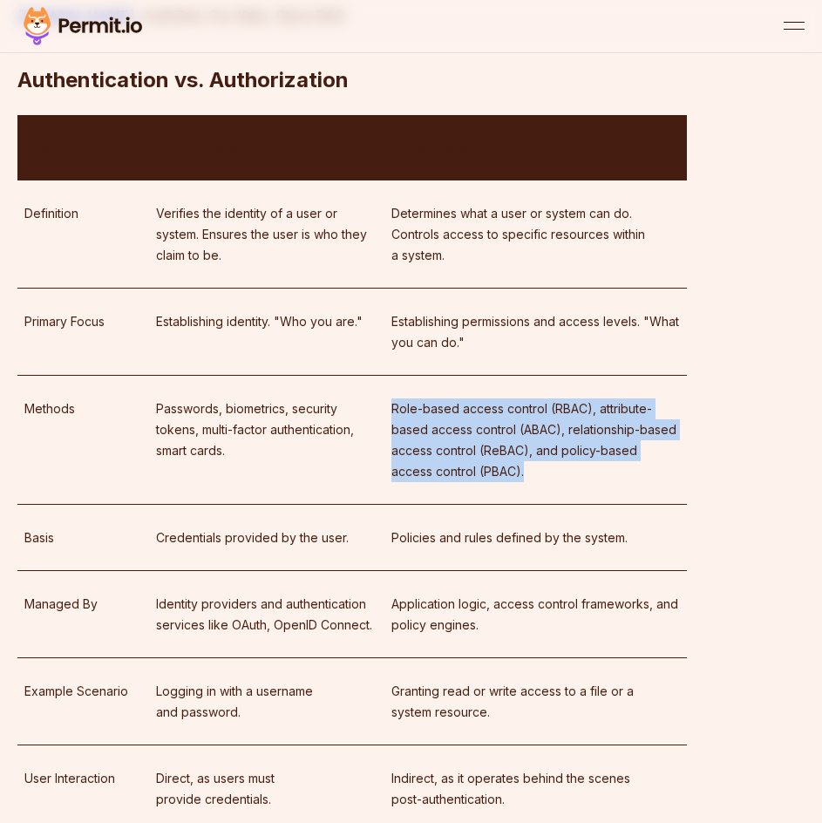
click at [386, 376] on td "Role-based access control (RBAC), attribute-based access control (ABAC), relati…" at bounding box center [535, 440] width 302 height 129
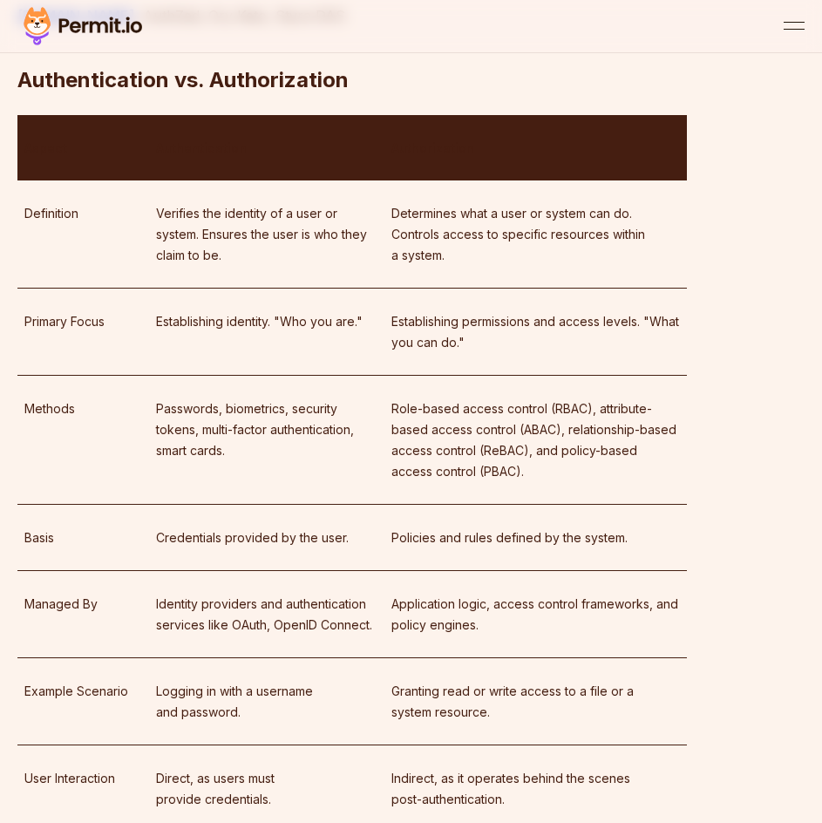
click at [51, 400] on td "Methods" at bounding box center [83, 440] width 132 height 129
click at [36, 398] on p "Methods" at bounding box center [83, 408] width 118 height 21
click at [108, 398] on p "Methods" at bounding box center [83, 408] width 118 height 21
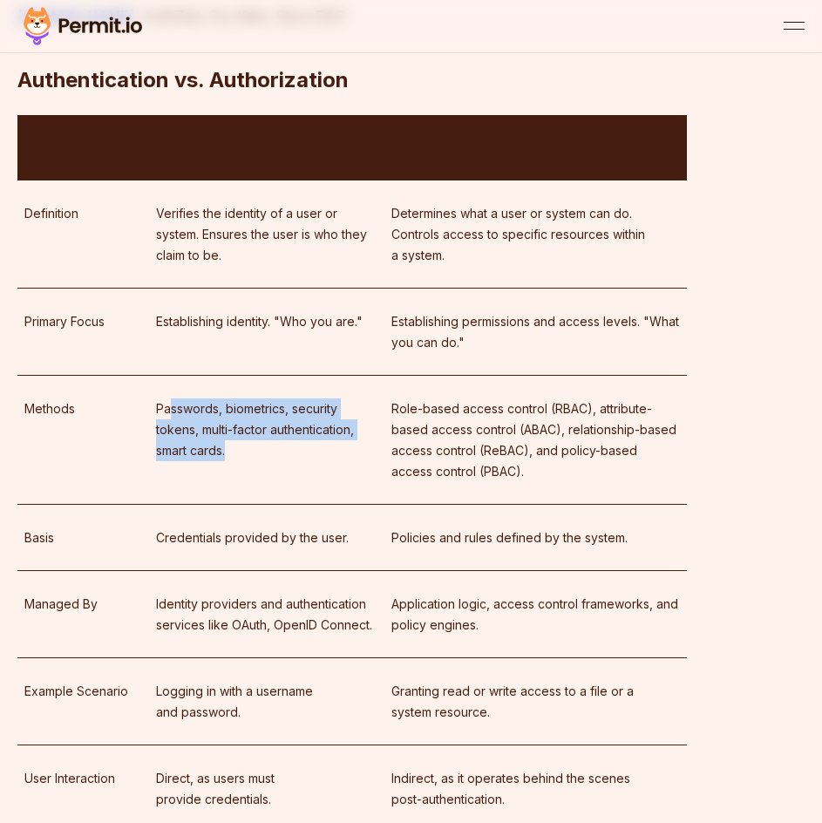
drag, startPoint x: 174, startPoint y: 386, endPoint x: 264, endPoint y: 436, distance: 102.6
click at [263, 436] on p "Passwords, biometrics, security tokens, multi-factor authentication, smart card…" at bounding box center [266, 429] width 221 height 63
click at [264, 436] on p "Passwords, biometrics, security tokens, multi-factor authentication, smart card…" at bounding box center [266, 429] width 221 height 63
drag, startPoint x: 244, startPoint y: 427, endPoint x: 117, endPoint y: 366, distance: 141.1
click at [117, 376] on tr "Methods Passwords, biometrics, security tokens, multi-factor authentication, sm…" at bounding box center [351, 440] width 669 height 129
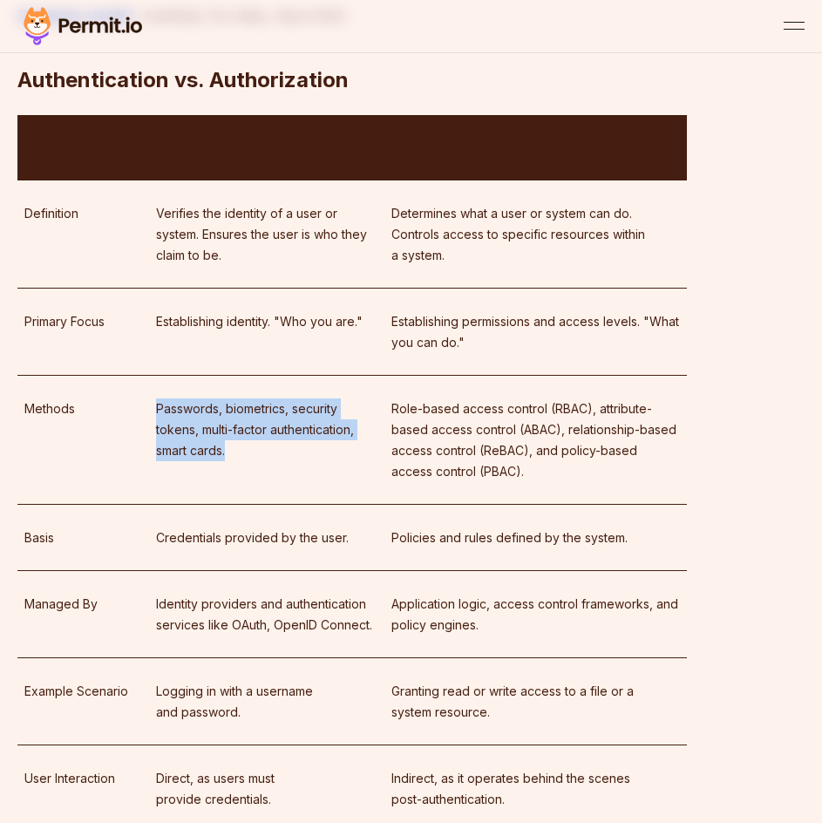
click at [117, 376] on td "Methods" at bounding box center [83, 440] width 132 height 129
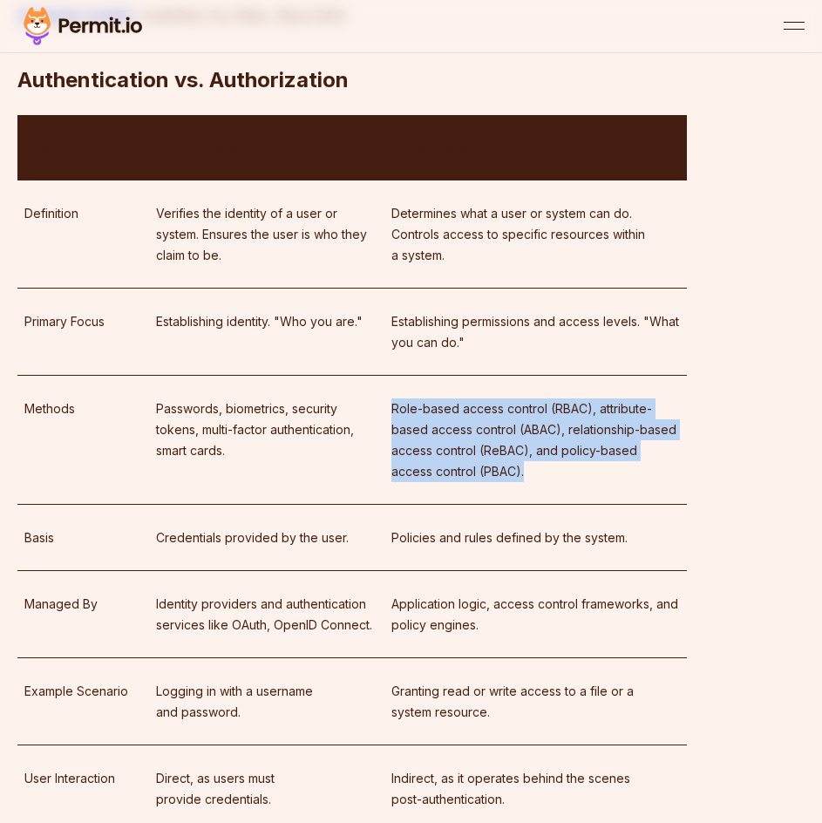
drag, startPoint x: 526, startPoint y: 427, endPoint x: 585, endPoint y: 478, distance: 77.9
click at [585, 478] on td "Role-based access control (RBAC), attribute-based access control (ABAC), relati…" at bounding box center [535, 440] width 302 height 129
drag, startPoint x: 534, startPoint y: 449, endPoint x: 384, endPoint y: 387, distance: 163.0
click at [384, 387] on td "Role-based access control (RBAC), attribute-based access control (ABAC), relati…" at bounding box center [535, 440] width 302 height 129
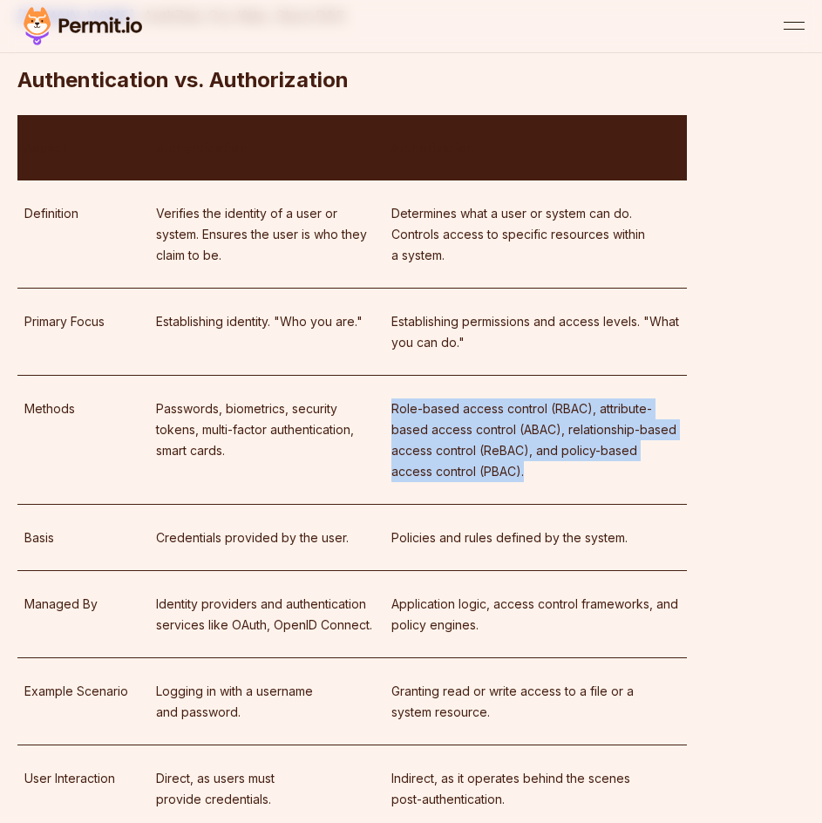
click at [384, 387] on td "Role-based access control (RBAC), attribute-based access control (ABAC), relati…" at bounding box center [535, 440] width 302 height 129
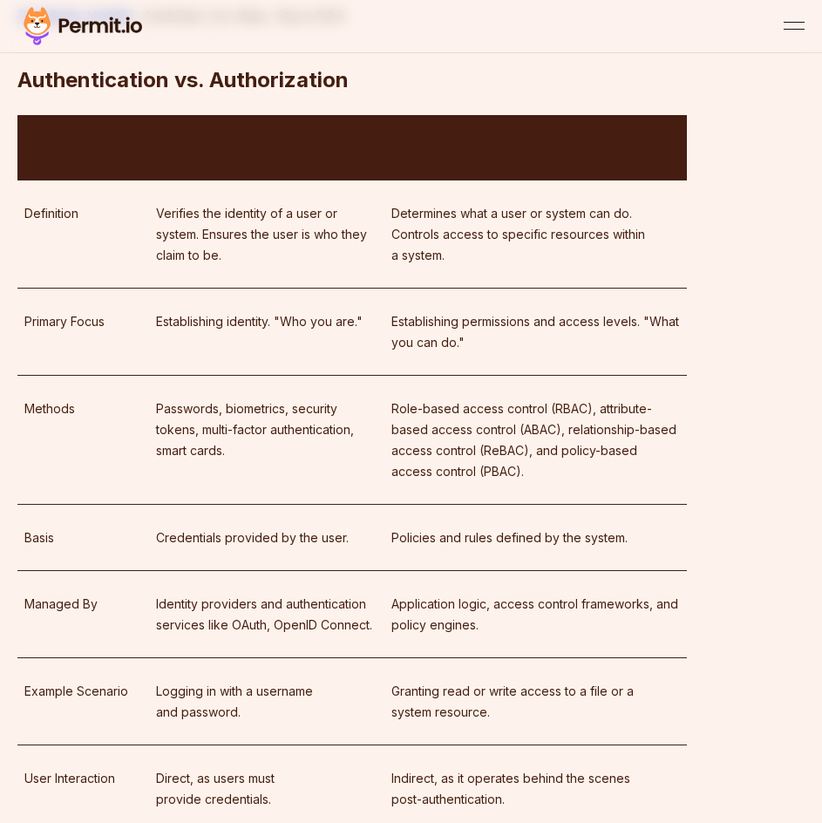
drag, startPoint x: 67, startPoint y: 494, endPoint x: 45, endPoint y: 498, distance: 22.1
click at [66, 505] on td "Basis" at bounding box center [83, 538] width 132 height 66
click at [37, 505] on td "Basis" at bounding box center [83, 538] width 132 height 66
click at [98, 527] on p "Basis" at bounding box center [83, 537] width 118 height 21
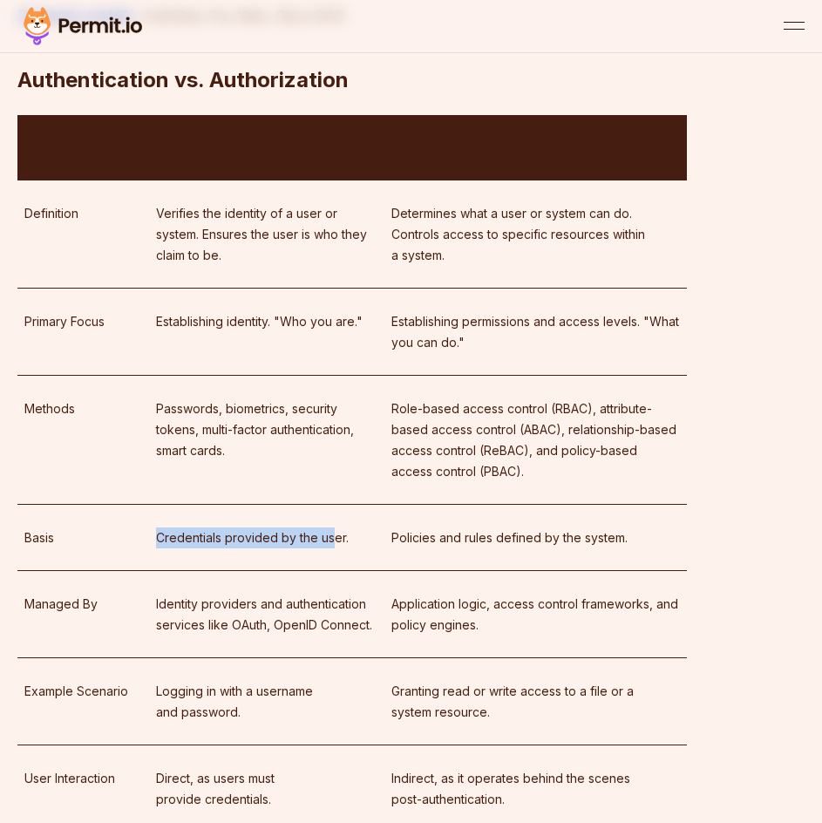
drag, startPoint x: 173, startPoint y: 528, endPoint x: 333, endPoint y: 531, distance: 160.4
click at [333, 531] on tr "Basis Credentials provided by the user. Policies and rules defined by the syste…" at bounding box center [351, 538] width 669 height 66
drag, startPoint x: 344, startPoint y: 525, endPoint x: 313, endPoint y: 531, distance: 32.0
click at [323, 529] on td "Credentials provided by the user." at bounding box center [266, 538] width 235 height 66
drag, startPoint x: 370, startPoint y: 504, endPoint x: 596, endPoint y: 526, distance: 226.9
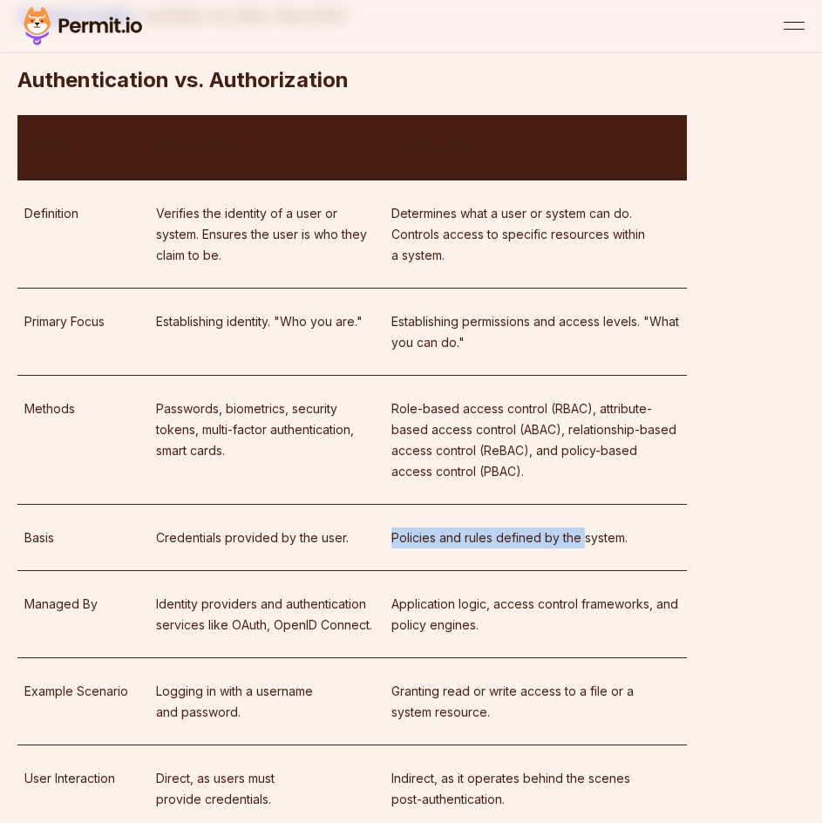
click at [585, 525] on tr "Basis Credentials provided by the user. Policies and rules defined by the syste…" at bounding box center [351, 538] width 669 height 66
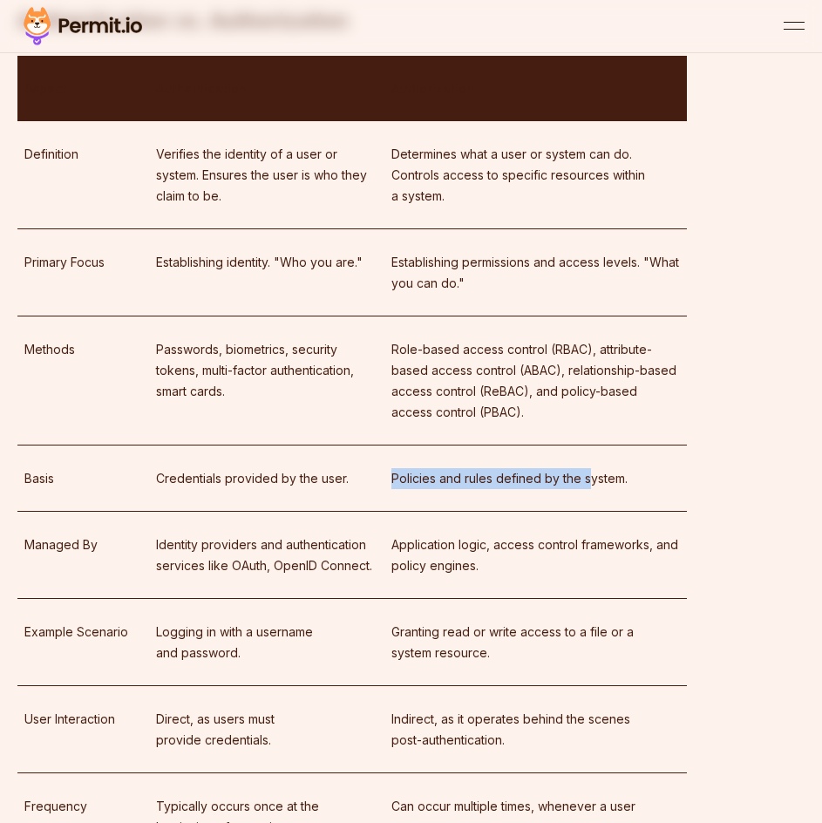
scroll to position [2702, 0]
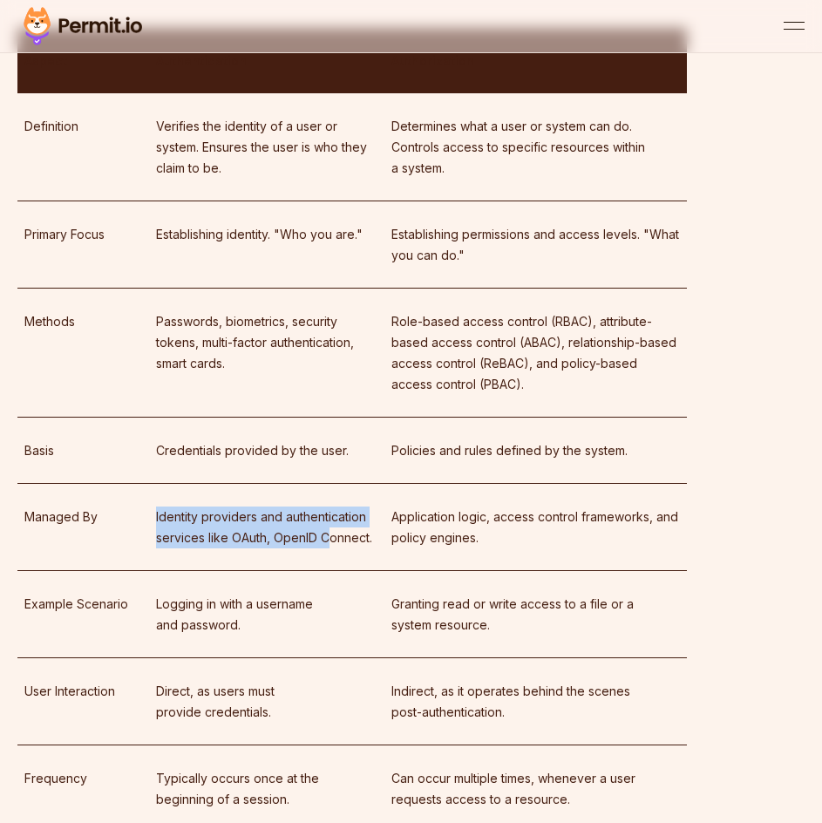
drag, startPoint x: 126, startPoint y: 482, endPoint x: 330, endPoint y: 525, distance: 208.4
click at [329, 525] on tr "Managed By Identity providers and authentication services like OAuth, OpenID Co…" at bounding box center [351, 527] width 669 height 87
click at [346, 529] on td "Identity providers and authentication services like OAuth, OpenID Connect." at bounding box center [266, 527] width 235 height 87
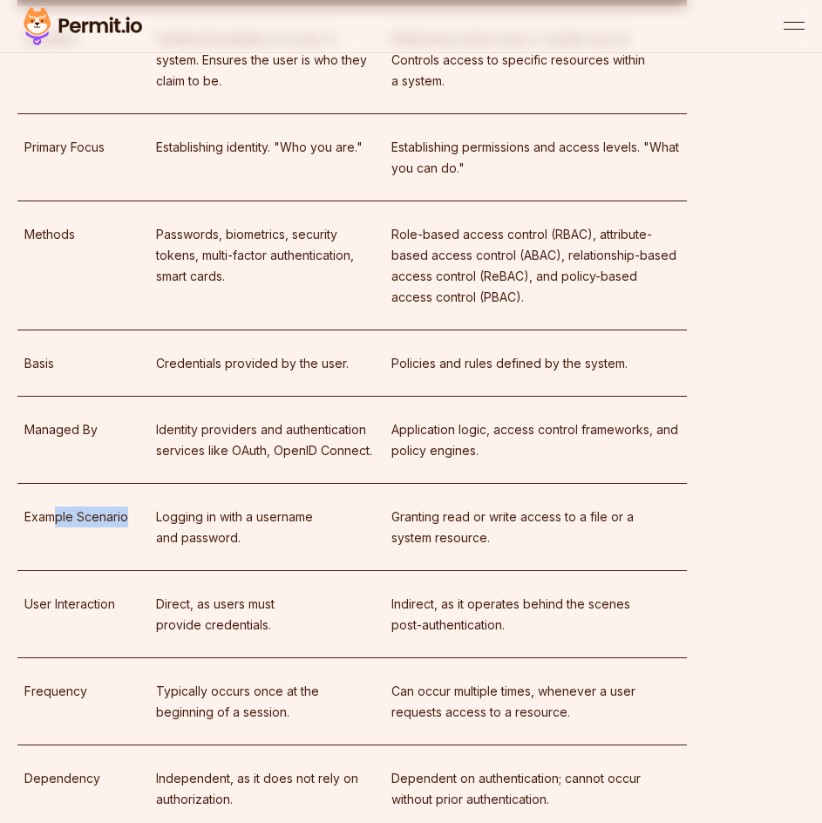
drag, startPoint x: 57, startPoint y: 486, endPoint x: 177, endPoint y: 489, distance: 120.3
click at [175, 489] on tr "Example Scenario Logging in with a username and password. Granting read or writ…" at bounding box center [351, 527] width 669 height 87
click at [177, 506] on p "Logging in with a username and password." at bounding box center [266, 527] width 221 height 42
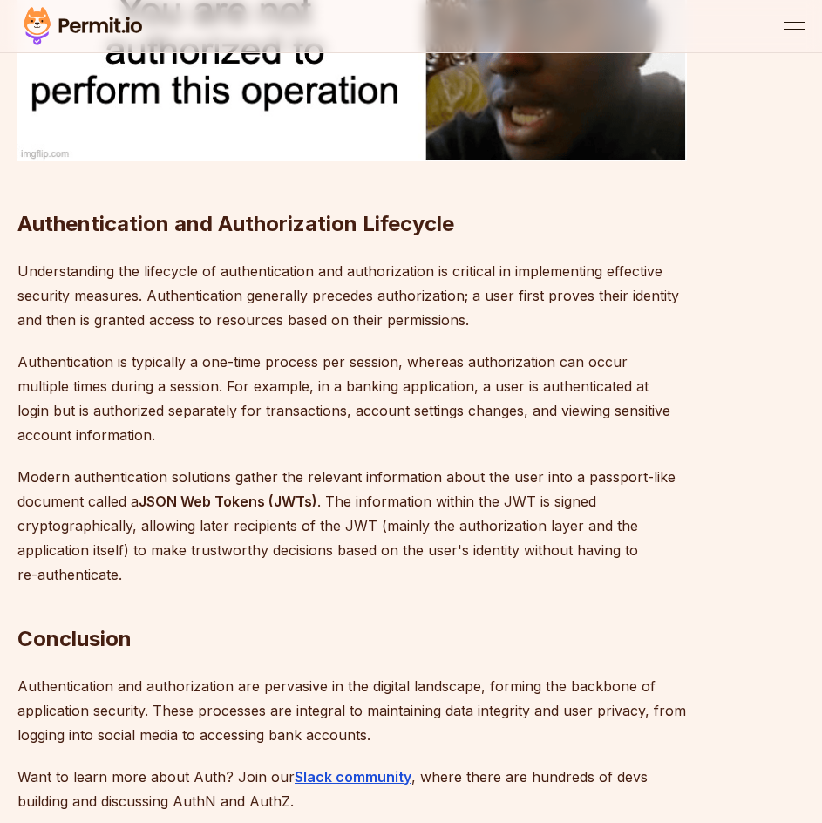
scroll to position [4358, 0]
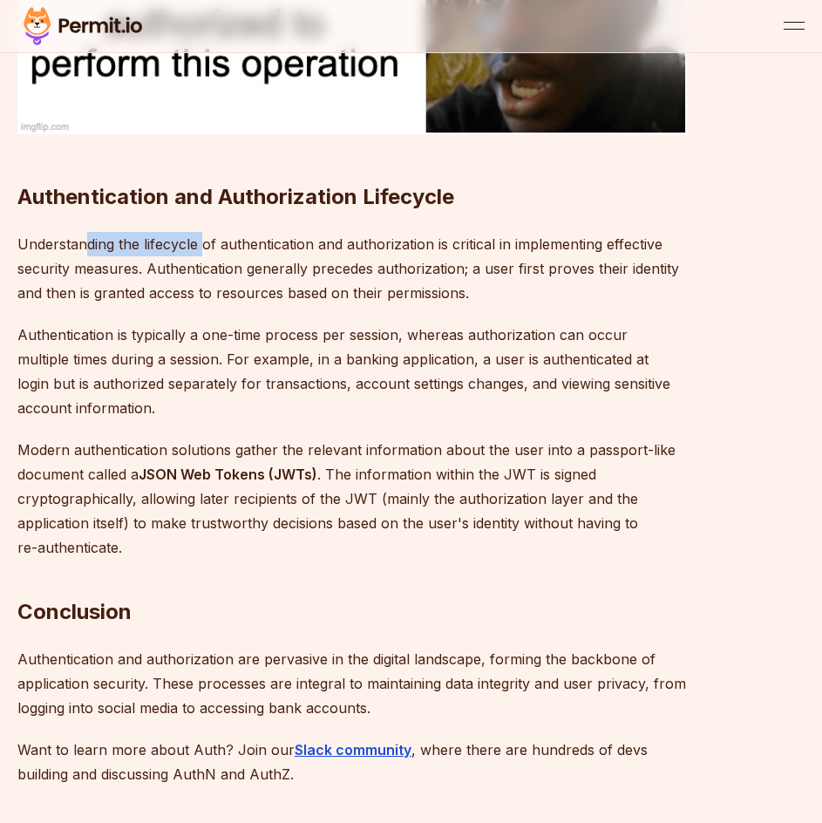
drag, startPoint x: 90, startPoint y: 213, endPoint x: 210, endPoint y: 221, distance: 120.5
click at [207, 232] on p "Understanding the lifecycle of authentication and authorization is critical in …" at bounding box center [351, 268] width 669 height 73
click at [210, 232] on p "Understanding the lifecycle of authentication and authorization is critical in …" at bounding box center [351, 268] width 669 height 73
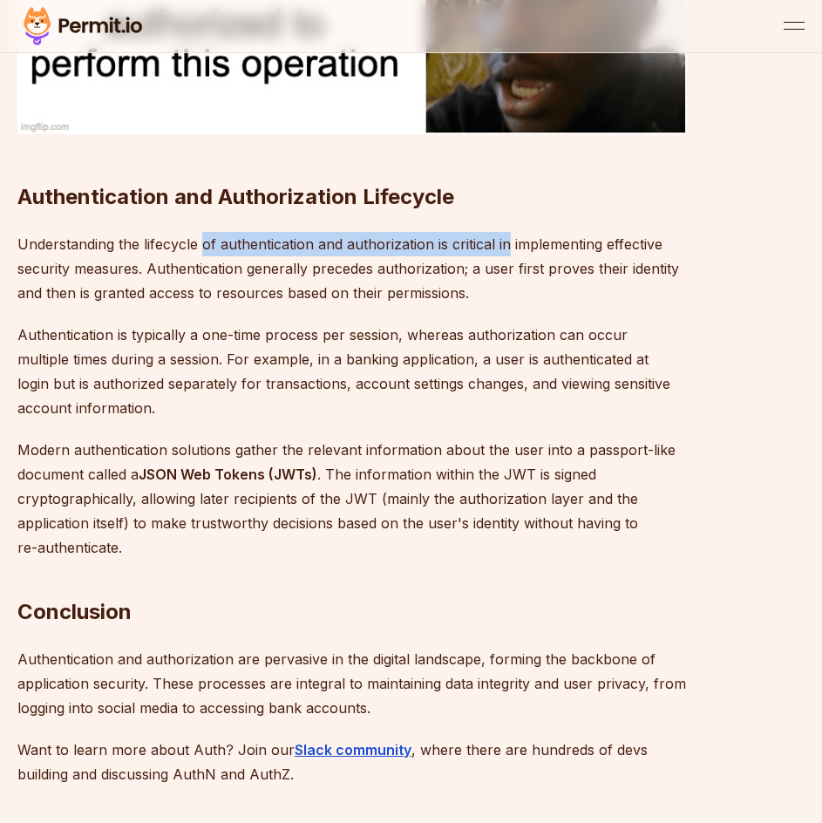
drag, startPoint x: 210, startPoint y: 221, endPoint x: 500, endPoint y: 211, distance: 290.4
click at [500, 232] on p "Understanding the lifecycle of authentication and authorization is critical in …" at bounding box center [351, 268] width 669 height 73
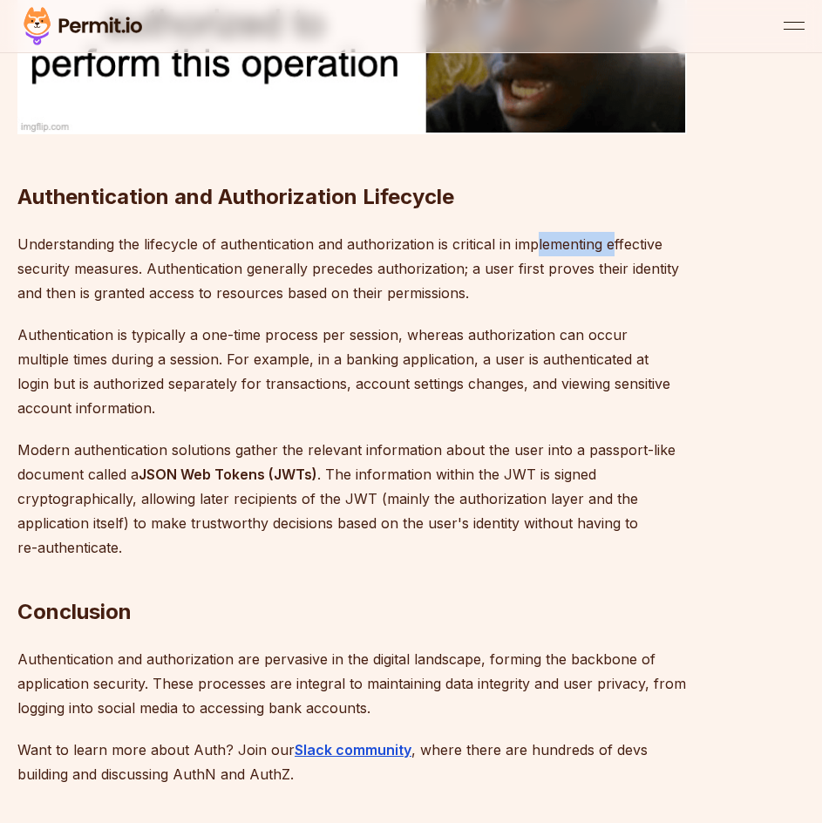
drag, startPoint x: 600, startPoint y: 220, endPoint x: 614, endPoint y: 219, distance: 14.0
click at [614, 232] on p "Understanding the lifecycle of authentication and authorization is critical in …" at bounding box center [351, 268] width 669 height 73
drag, startPoint x: 61, startPoint y: 241, endPoint x: 277, endPoint y: 240, distance: 216.2
click at [276, 240] on p "Understanding the lifecycle of authentication and authorization is critical in …" at bounding box center [351, 268] width 669 height 73
click at [415, 260] on p "Understanding the lifecycle of authentication and authorization is critical in …" at bounding box center [351, 268] width 669 height 73
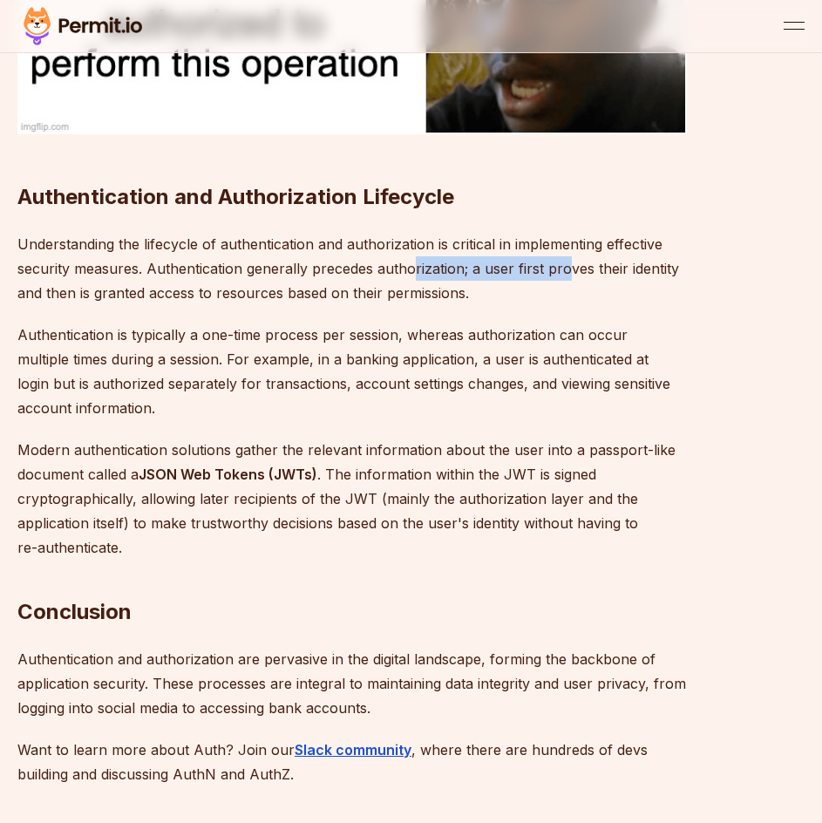
click at [569, 249] on p "Understanding the lifecycle of authentication and authorization is critical in …" at bounding box center [351, 268] width 669 height 73
click at [569, 250] on p "Understanding the lifecycle of authentication and authorization is critical in …" at bounding box center [351, 268] width 669 height 73
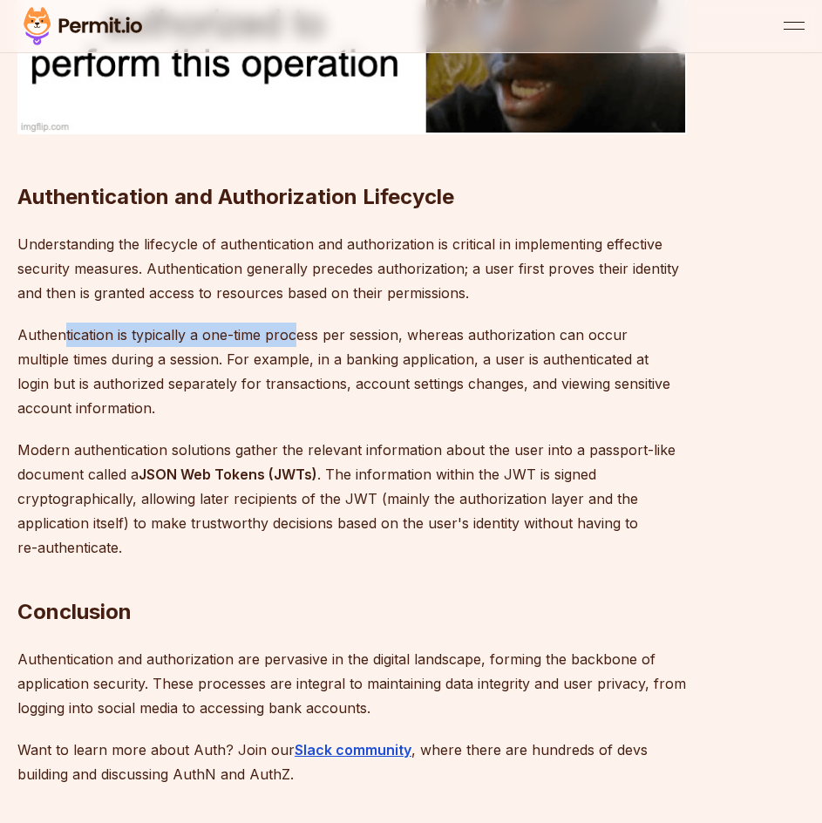
drag, startPoint x: 159, startPoint y: 302, endPoint x: 319, endPoint y: 302, distance: 160.4
click at [318, 323] on p "Authentication is typically a one-time process per session, whereas authorizati…" at bounding box center [351, 372] width 669 height 98
click at [319, 323] on p "Authentication is typically a one-time process per session, whereas authorizati…" at bounding box center [351, 372] width 669 height 98
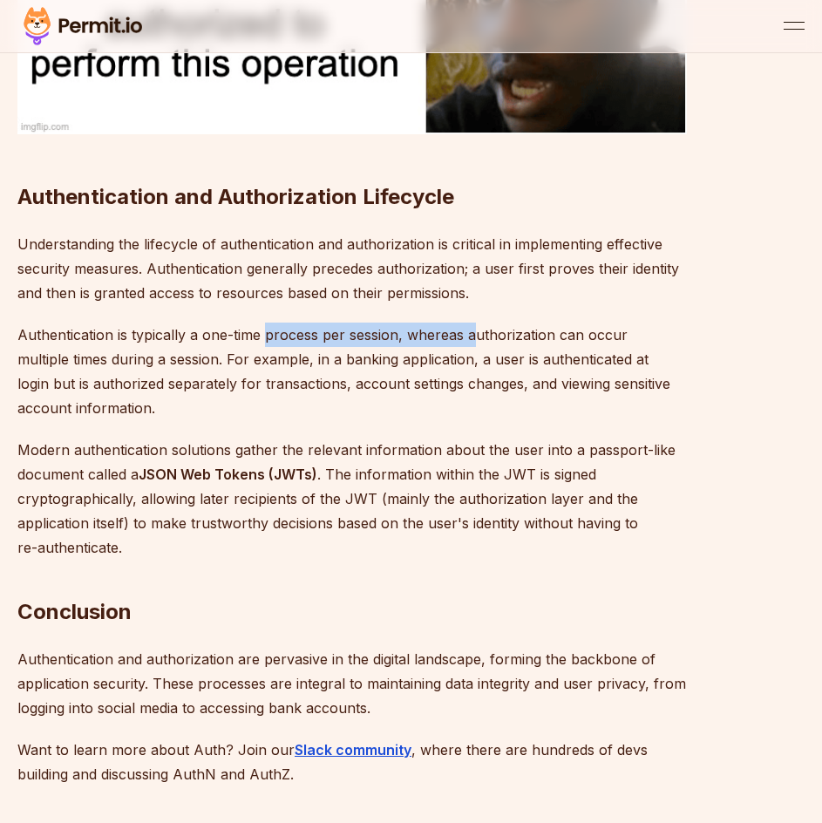
click at [479, 323] on p "Authentication is typically a one-time process per session, whereas authorizati…" at bounding box center [351, 372] width 669 height 98
click at [480, 323] on p "Authentication is typically a one-time process per session, whereas authorizati…" at bounding box center [351, 372] width 669 height 98
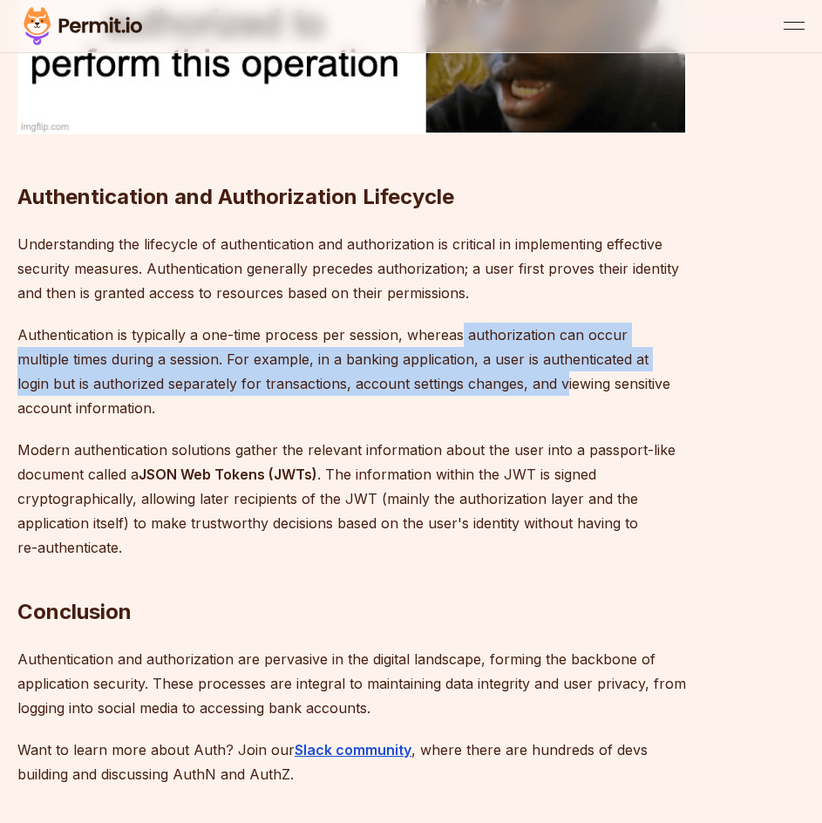
drag, startPoint x: 463, startPoint y: 310, endPoint x: 563, endPoint y: 350, distance: 107.6
click at [563, 350] on p "Authentication is typically a one-time process per session, whereas authorizati…" at bounding box center [351, 372] width 669 height 98
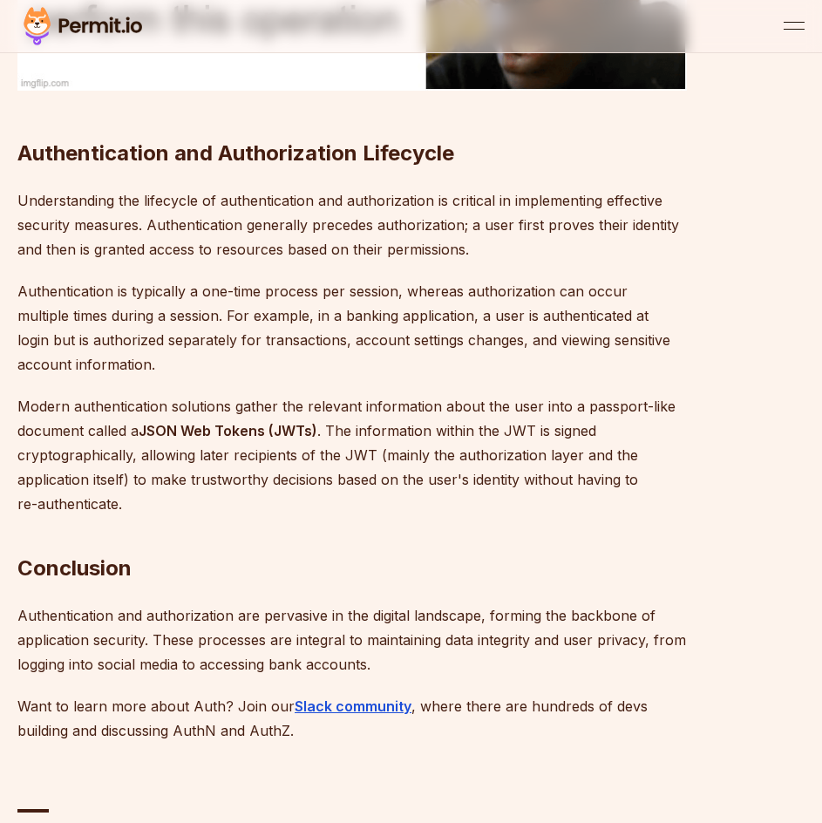
scroll to position [4445, 0]
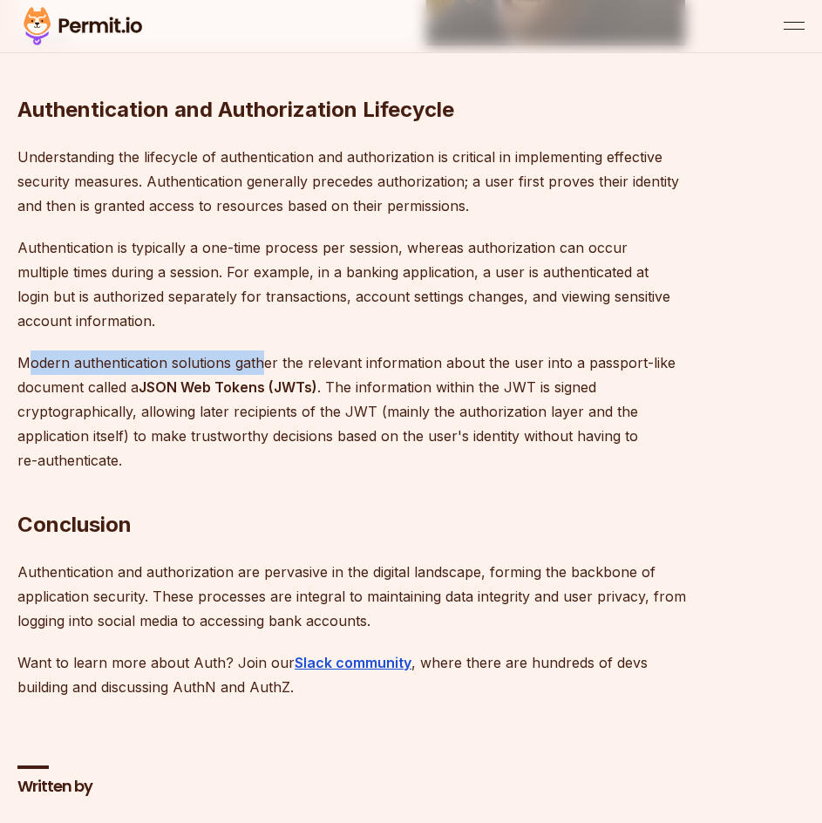
drag, startPoint x: 32, startPoint y: 328, endPoint x: 268, endPoint y: 330, distance: 236.2
click at [268, 350] on p "Modern authentication solutions gather the relevant information about the user …" at bounding box center [351, 411] width 669 height 122
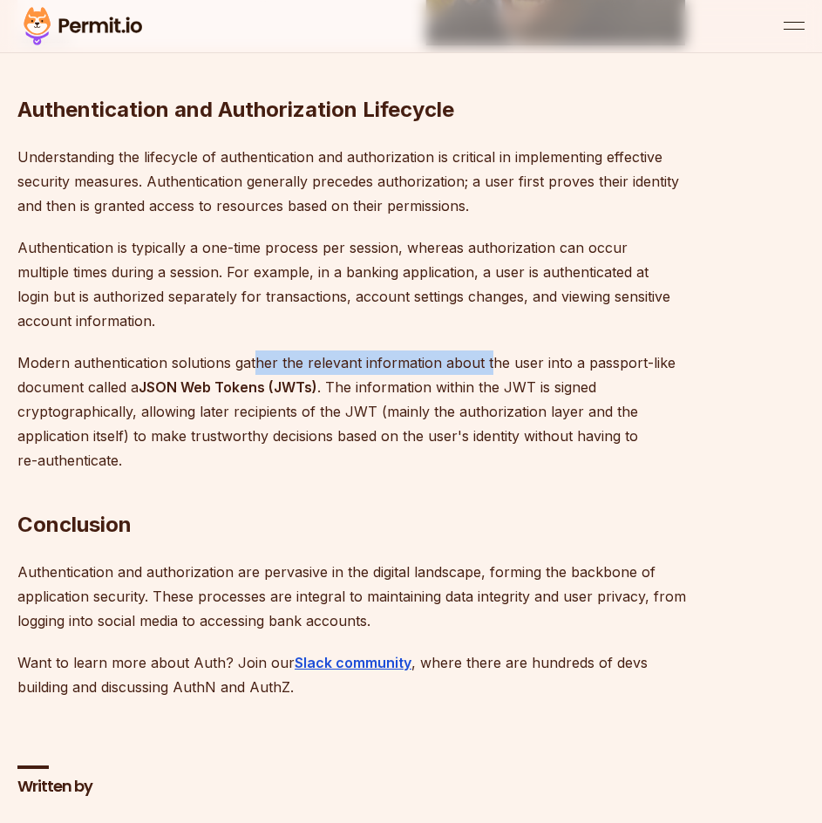
drag, startPoint x: 315, startPoint y: 331, endPoint x: 488, endPoint y: 325, distance: 173.6
click at [488, 350] on p "Modern authentication solutions gather the relevant information about the user …" at bounding box center [351, 411] width 669 height 122
click at [145, 367] on p "Modern authentication solutions gather the relevant information about the user …" at bounding box center [351, 411] width 669 height 122
click at [146, 378] on strong "JSON Web Tokens (JWTs)" at bounding box center [228, 386] width 179 height 17
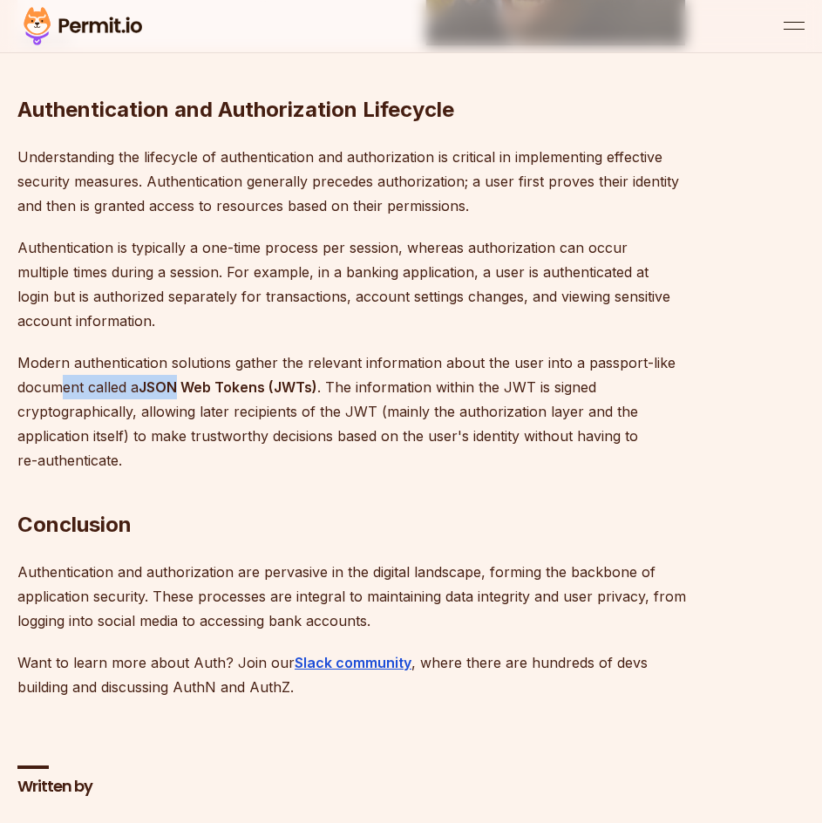
drag, startPoint x: 83, startPoint y: 359, endPoint x: 182, endPoint y: 357, distance: 99.4
click at [182, 357] on p "Modern authentication solutions gather the relevant information about the user …" at bounding box center [351, 411] width 669 height 122
click at [182, 378] on strong "JSON Web Tokens (JWTs)" at bounding box center [228, 386] width 179 height 17
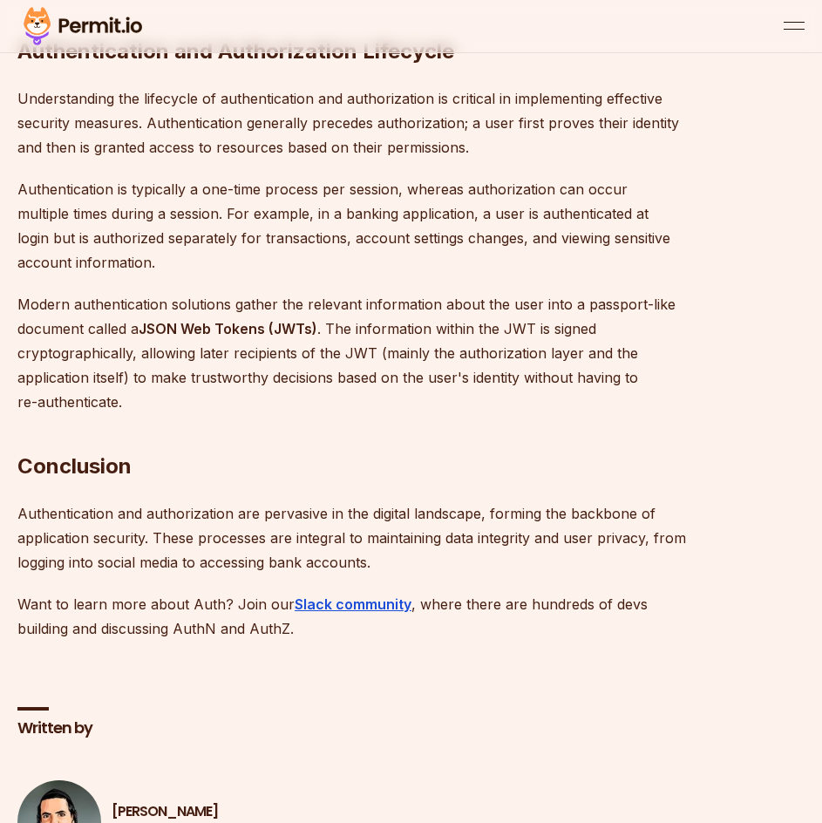
scroll to position [4620, 0]
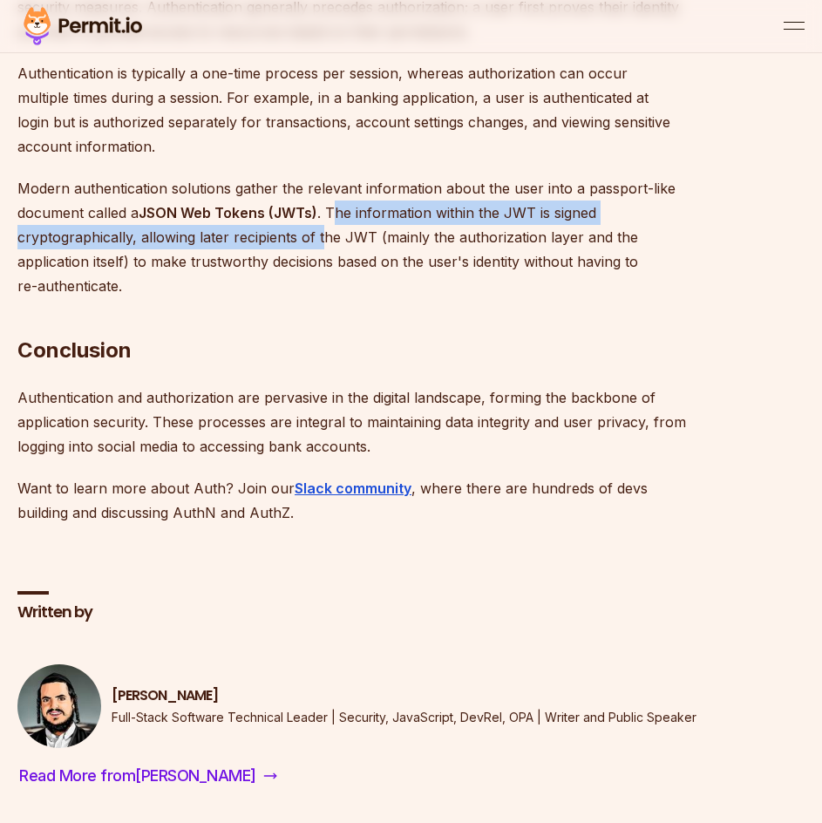
drag, startPoint x: 337, startPoint y: 184, endPoint x: 325, endPoint y: 218, distance: 36.1
click at [325, 218] on p "Modern authentication solutions gather the relevant information about the user …" at bounding box center [351, 237] width 669 height 122
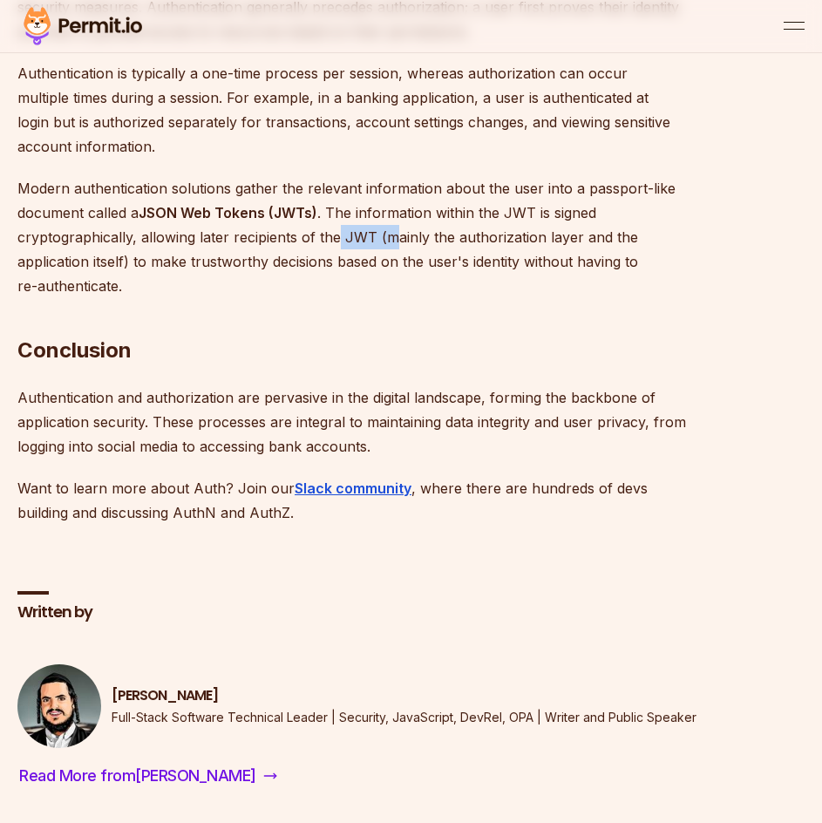
drag, startPoint x: 352, startPoint y: 215, endPoint x: 449, endPoint y: 215, distance: 96.8
click at [449, 215] on p "Modern authentication solutions gather the relevant information about the user …" at bounding box center [351, 237] width 669 height 122
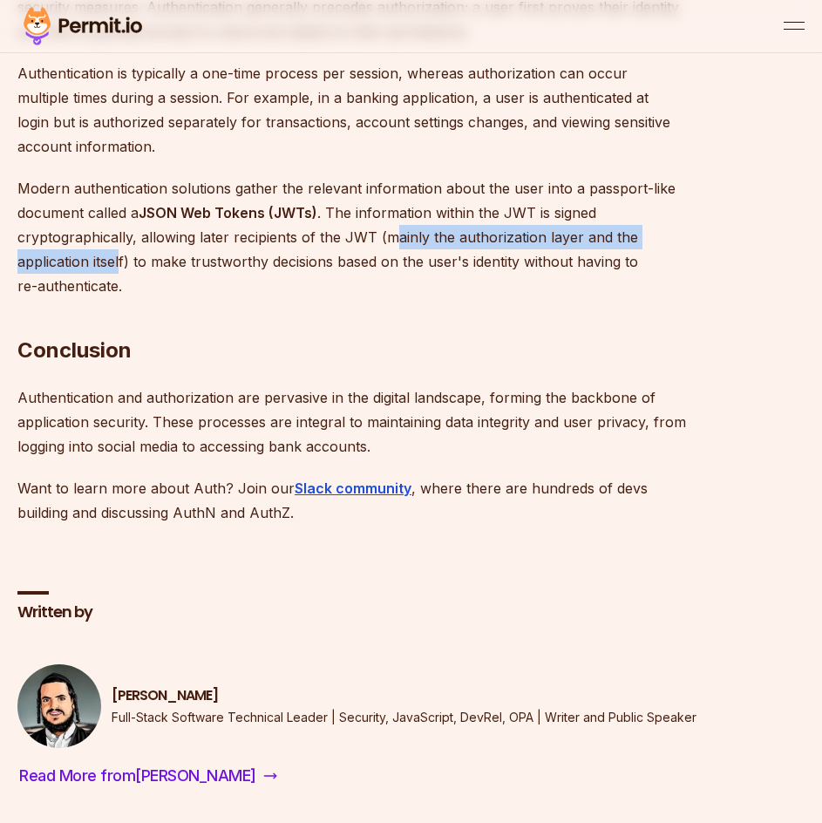
drag, startPoint x: 394, startPoint y: 216, endPoint x: 121, endPoint y: 240, distance: 273.8
click at [121, 240] on p "Modern authentication solutions gather the relevant information about the user …" at bounding box center [351, 237] width 669 height 122
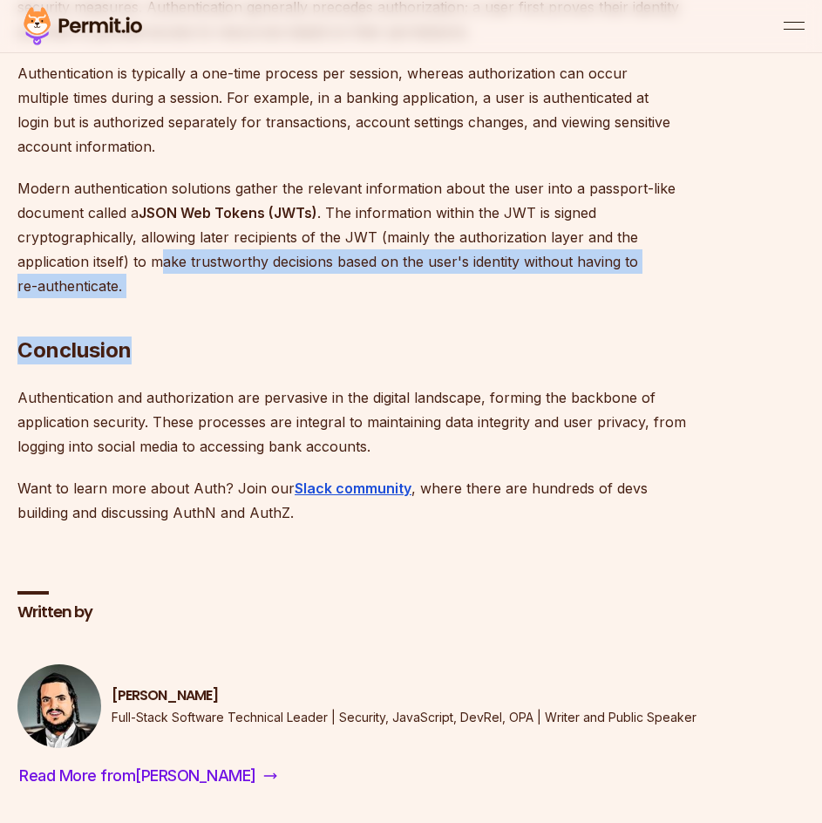
drag, startPoint x: 166, startPoint y: 236, endPoint x: 139, endPoint y: 260, distance: 35.8
click at [139, 267] on h2 "Conclusion" at bounding box center [351, 316] width 669 height 98
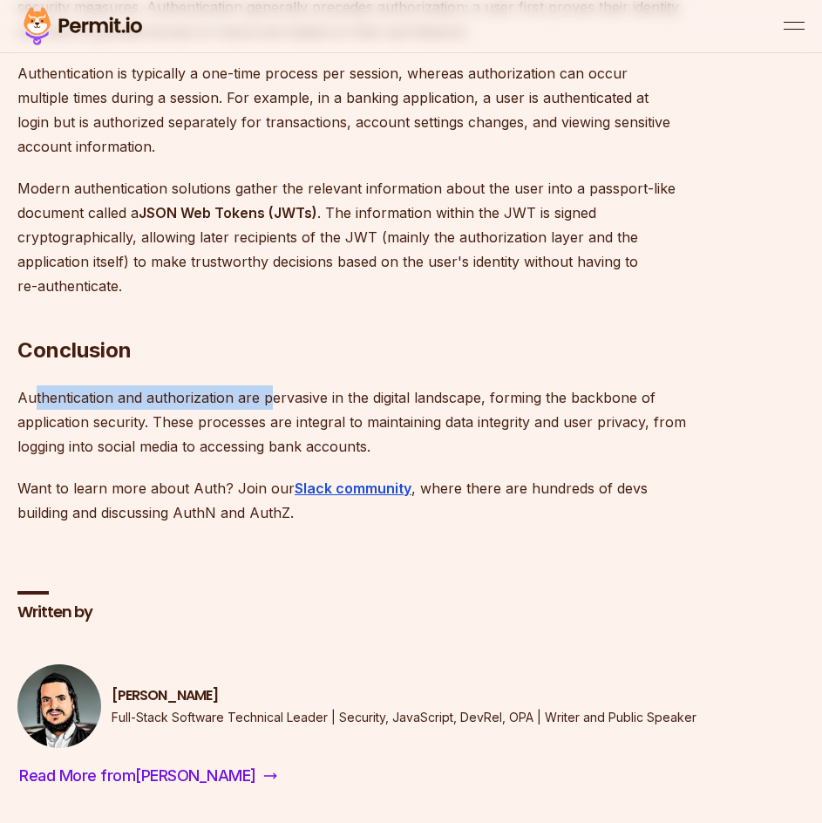
drag, startPoint x: 32, startPoint y: 370, endPoint x: 271, endPoint y: 381, distance: 239.1
click at [271, 385] on p "Authentication and authorization are pervasive in the digital landscape, formin…" at bounding box center [351, 421] width 669 height 73
click at [300, 385] on p "Authentication and authorization are pervasive in the digital landscape, formin…" at bounding box center [351, 421] width 669 height 73
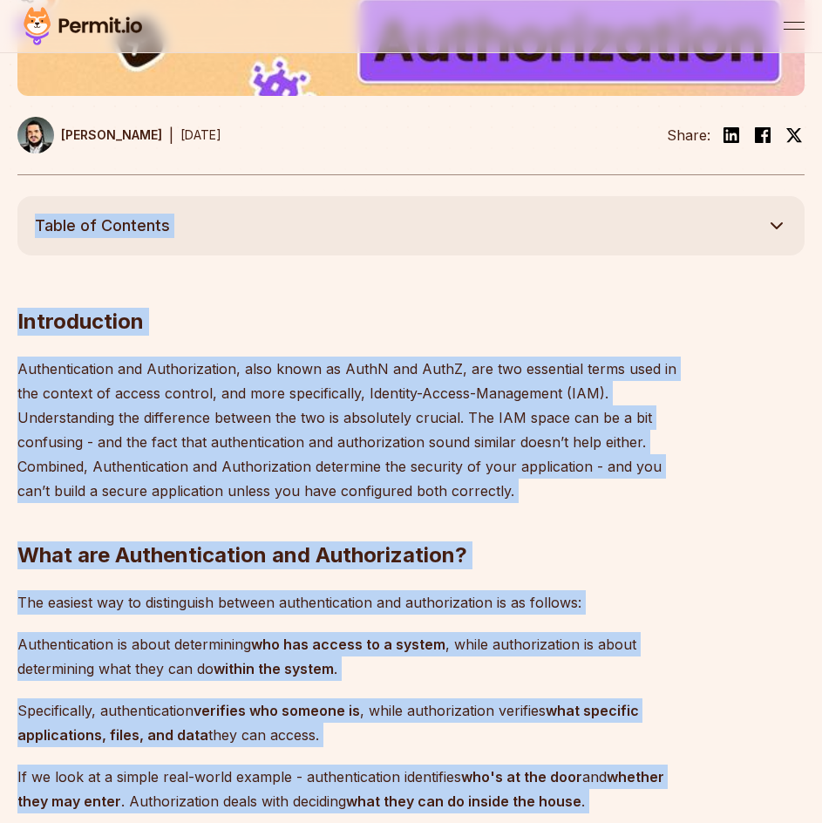
scroll to position [610, 0]
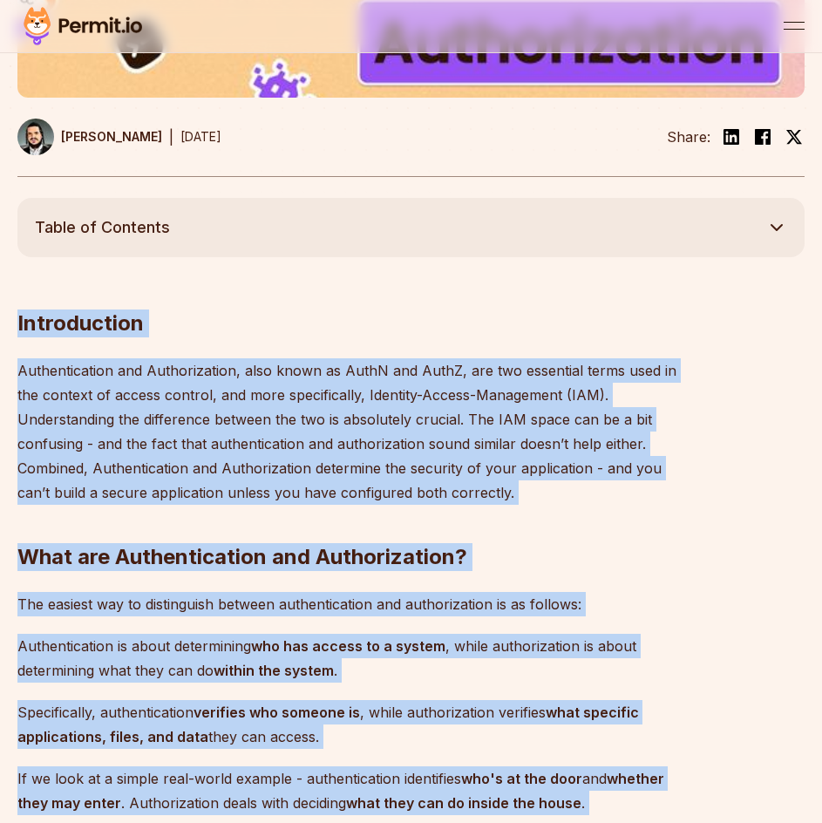
drag, startPoint x: 440, startPoint y: 430, endPoint x: 16, endPoint y: 332, distance: 435.6
copy div "Loremipsumdo Sitametconsect adi Elitseddoeius, temp incid ut LaboR etd MagnA, a…"
click at [45, 127] on img at bounding box center [35, 137] width 37 height 37
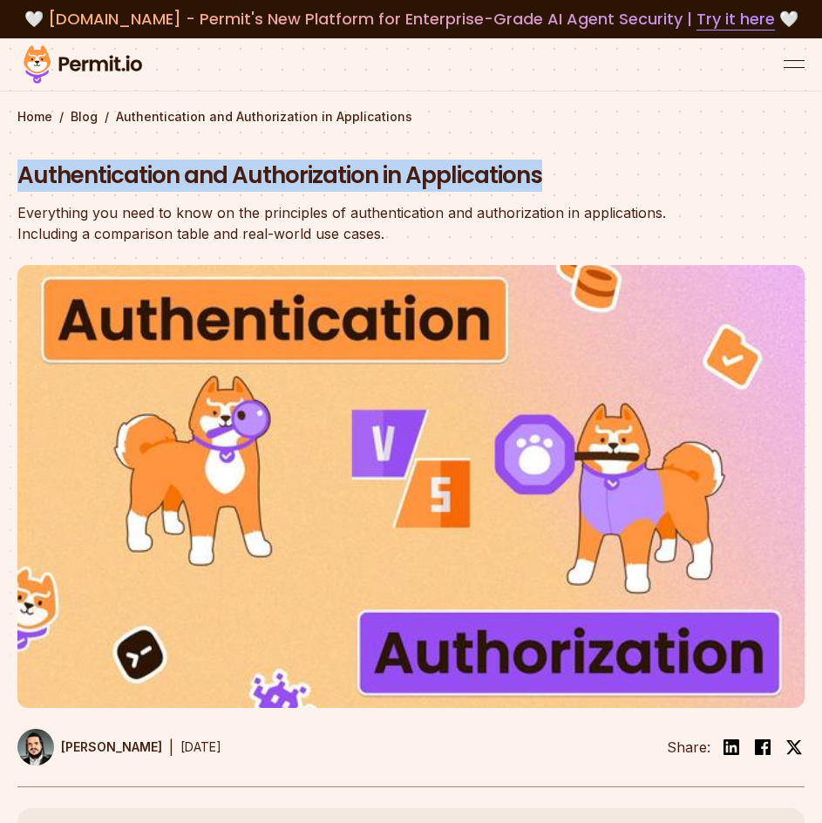
drag, startPoint x: 545, startPoint y: 169, endPoint x: 17, endPoint y: 173, distance: 527.4
click at [17, 173] on h1 "Authentication and Authorization in Applications" at bounding box center [351, 175] width 669 height 31
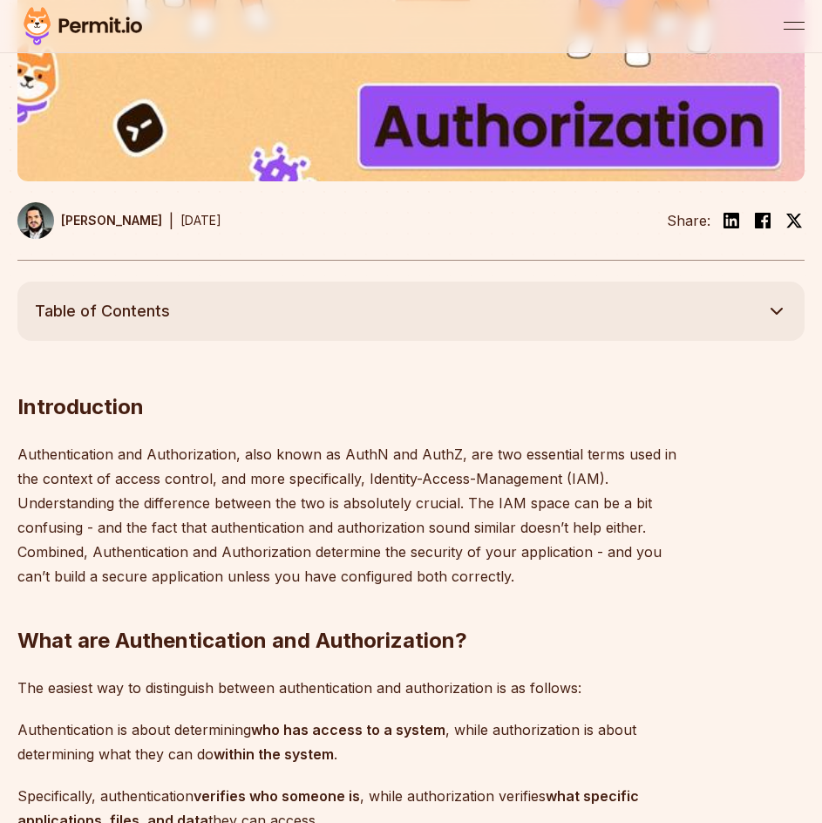
scroll to position [527, 0]
